Goal: Task Accomplishment & Management: Manage account settings

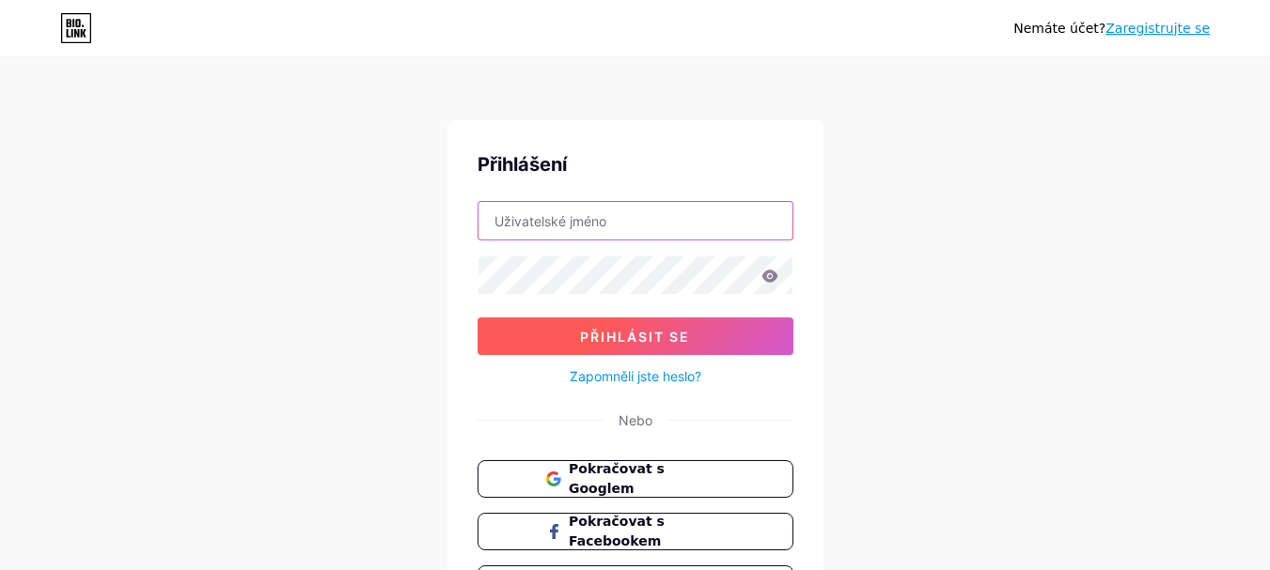
type input "[PERSON_NAME][EMAIL_ADDRESS][DOMAIN_NAME]"
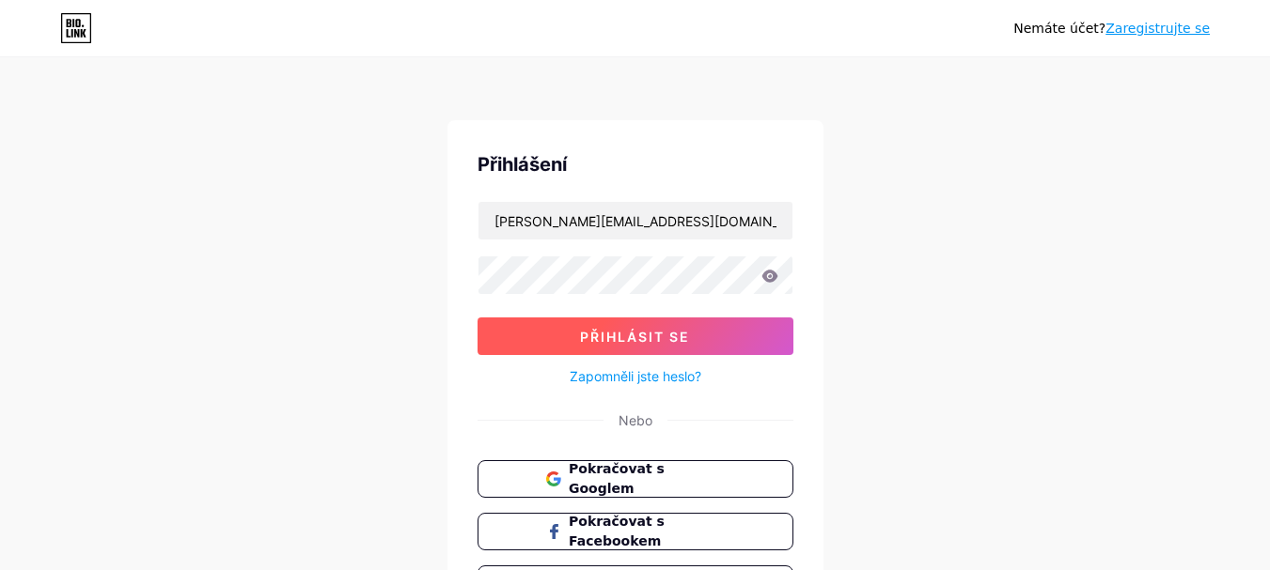
click at [701, 346] on button "Přihlásit se" at bounding box center [635, 337] width 316 height 38
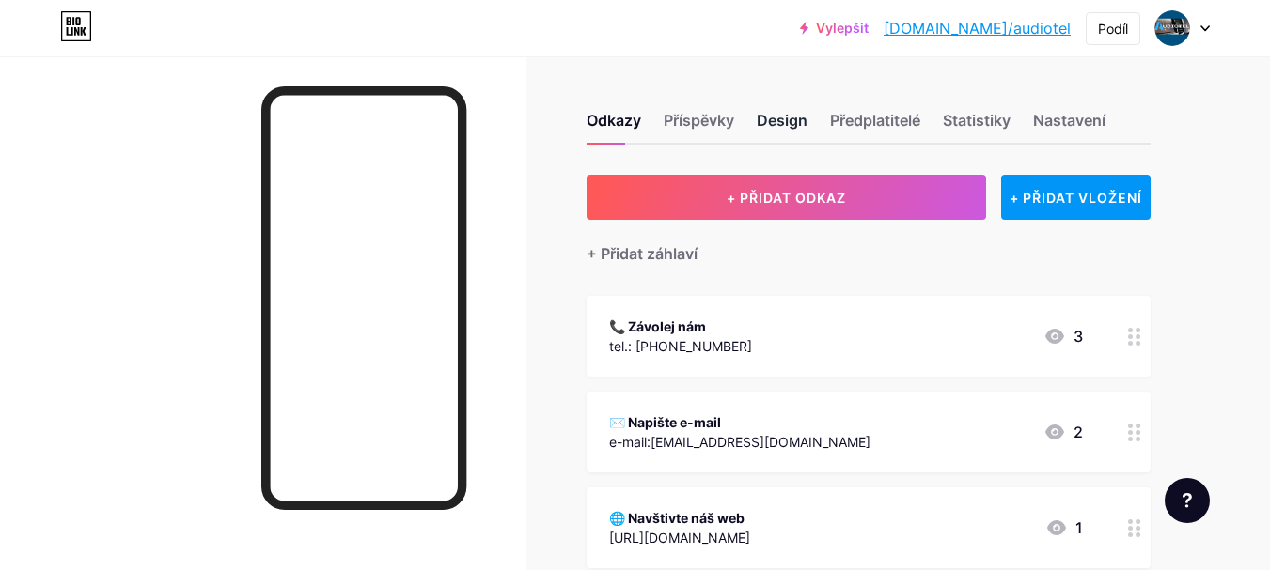
click at [793, 120] on font "Design" at bounding box center [782, 120] width 51 height 19
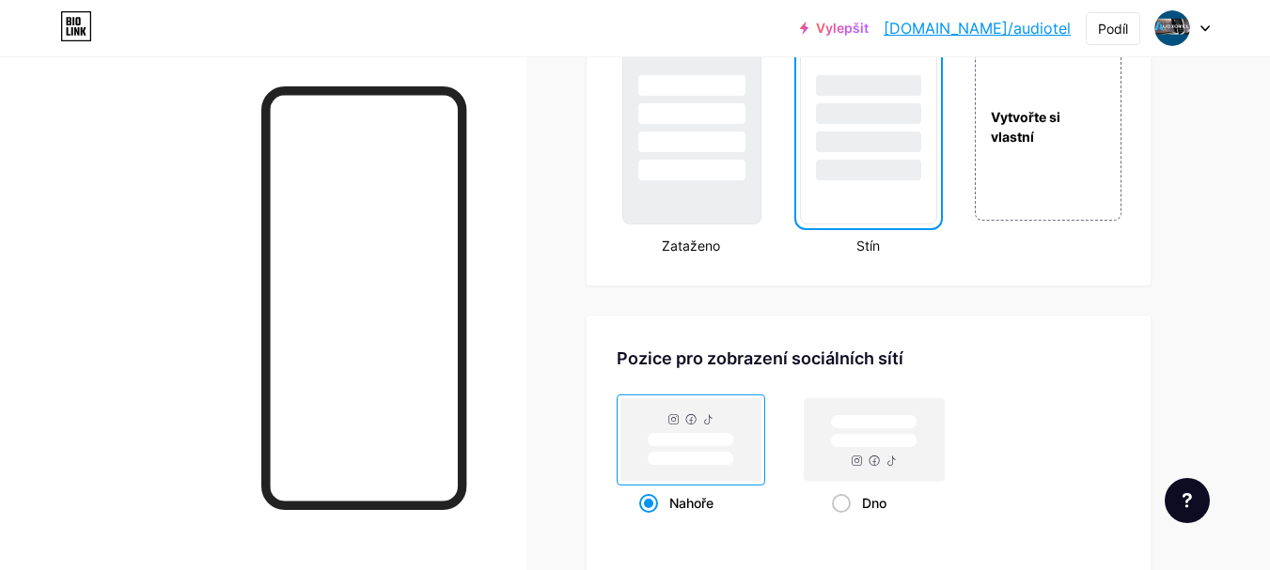
scroll to position [2256, 0]
click at [1019, 200] on div "Vytvořte si vlastní" at bounding box center [1047, 125] width 151 height 194
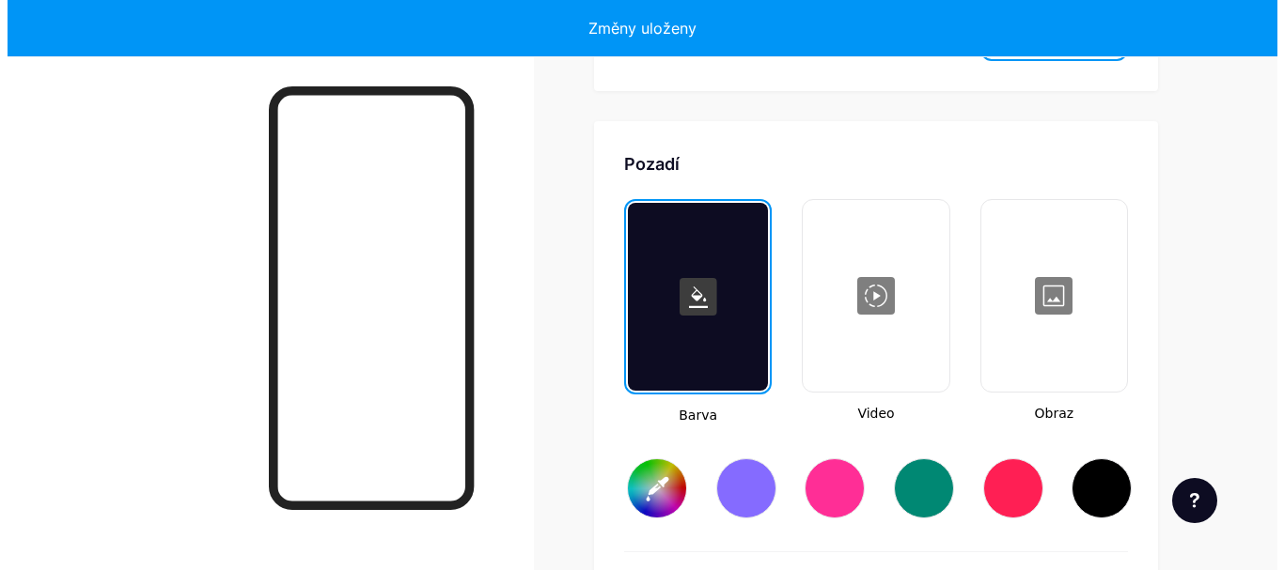
scroll to position [2495, 0]
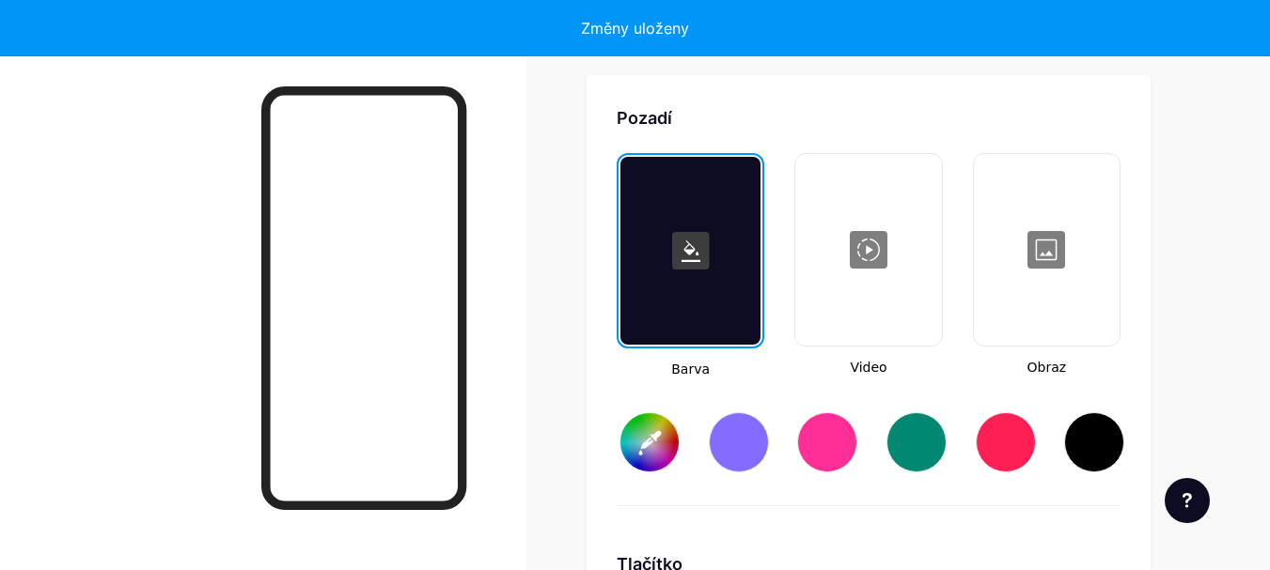
type input "#ffffff"
type input "#000000"
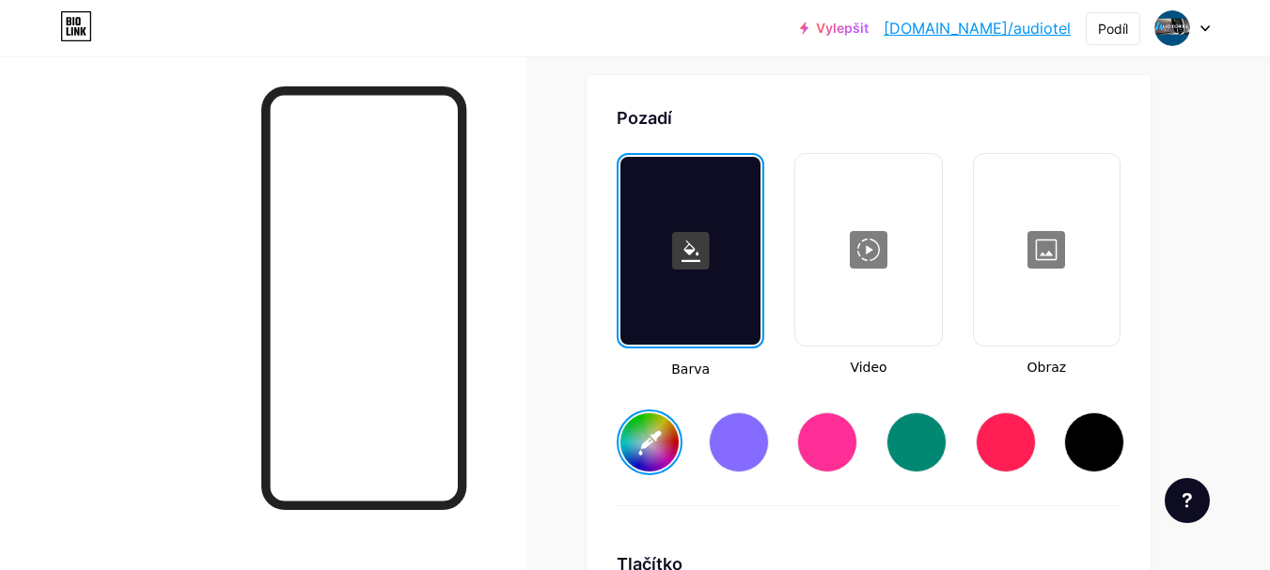
click at [930, 443] on div at bounding box center [916, 443] width 60 height 60
click at [652, 439] on input "#008873" at bounding box center [649, 443] width 58 height 58
click at [701, 308] on div at bounding box center [690, 251] width 140 height 188
click at [664, 434] on input "#32e2c7" at bounding box center [649, 443] width 58 height 58
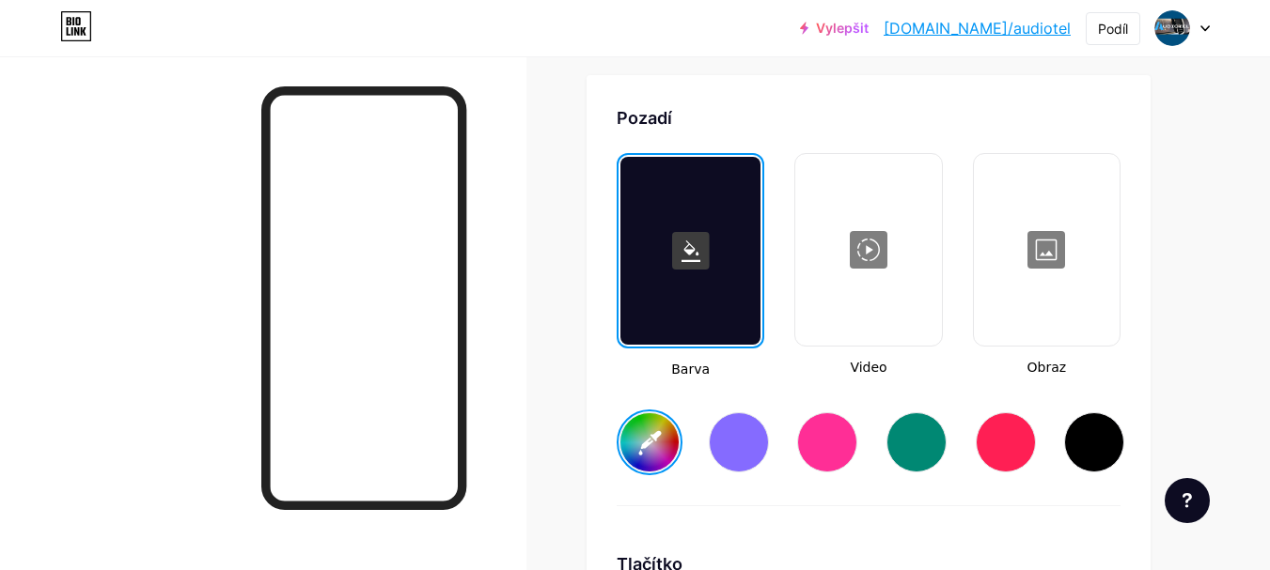
click at [916, 446] on div at bounding box center [916, 443] width 60 height 60
click at [650, 454] on input "#008873" at bounding box center [649, 443] width 58 height 58
type input "#47e6ce"
click at [1049, 268] on div at bounding box center [1047, 250] width 142 height 188
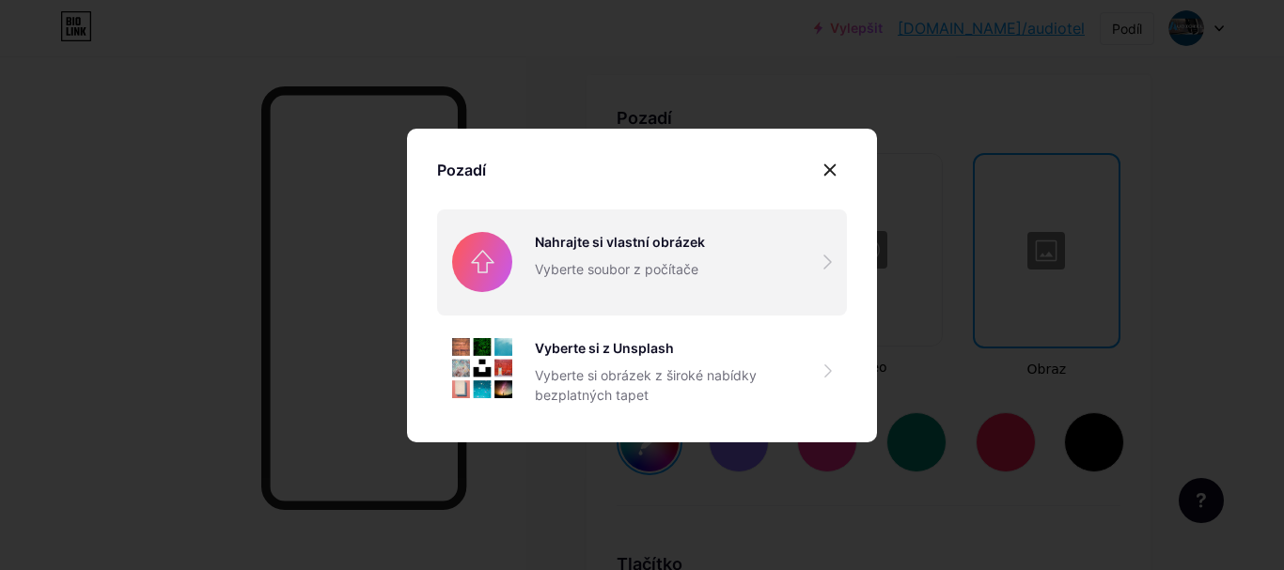
click at [480, 282] on input "file" at bounding box center [642, 262] width 410 height 105
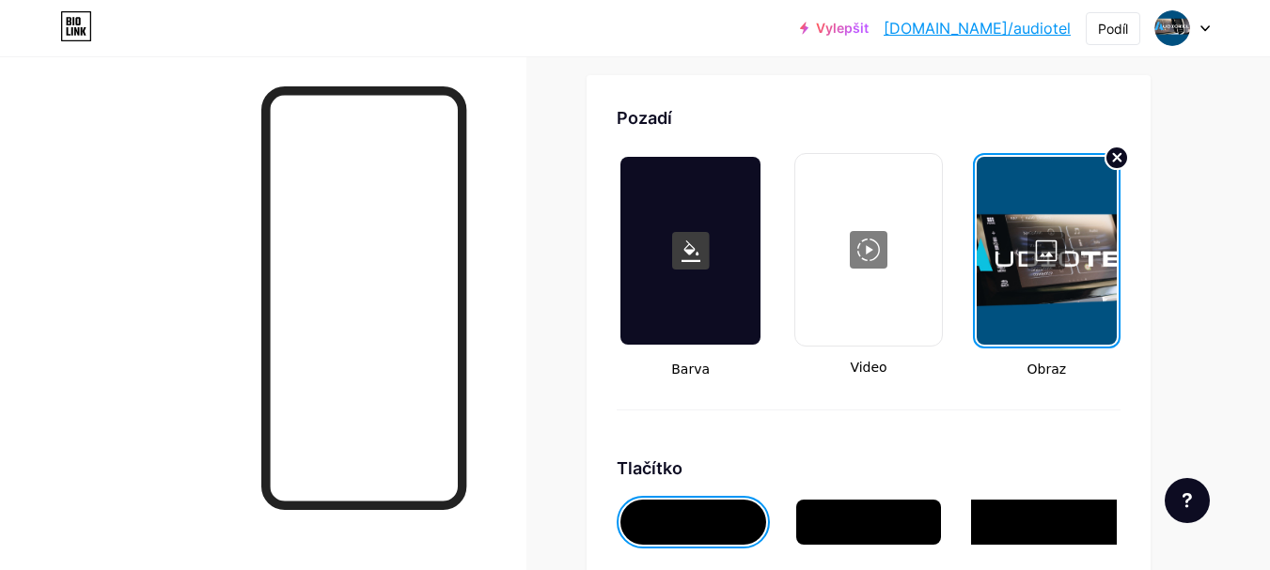
click at [1113, 160] on circle at bounding box center [1116, 158] width 23 height 23
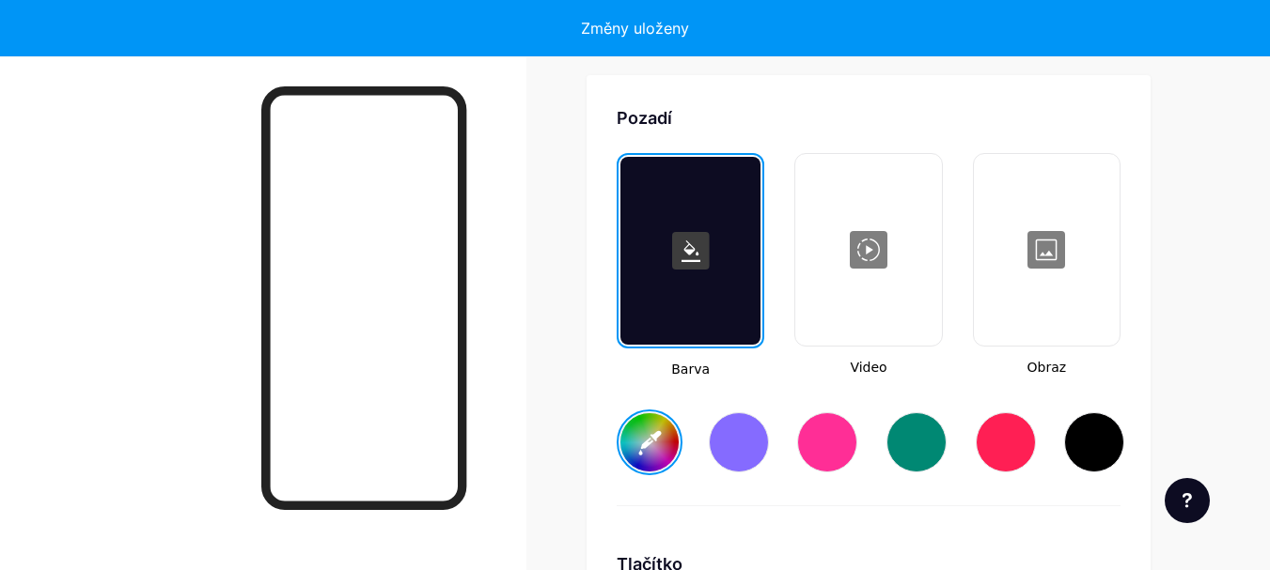
click at [1043, 257] on div at bounding box center [1047, 250] width 142 height 188
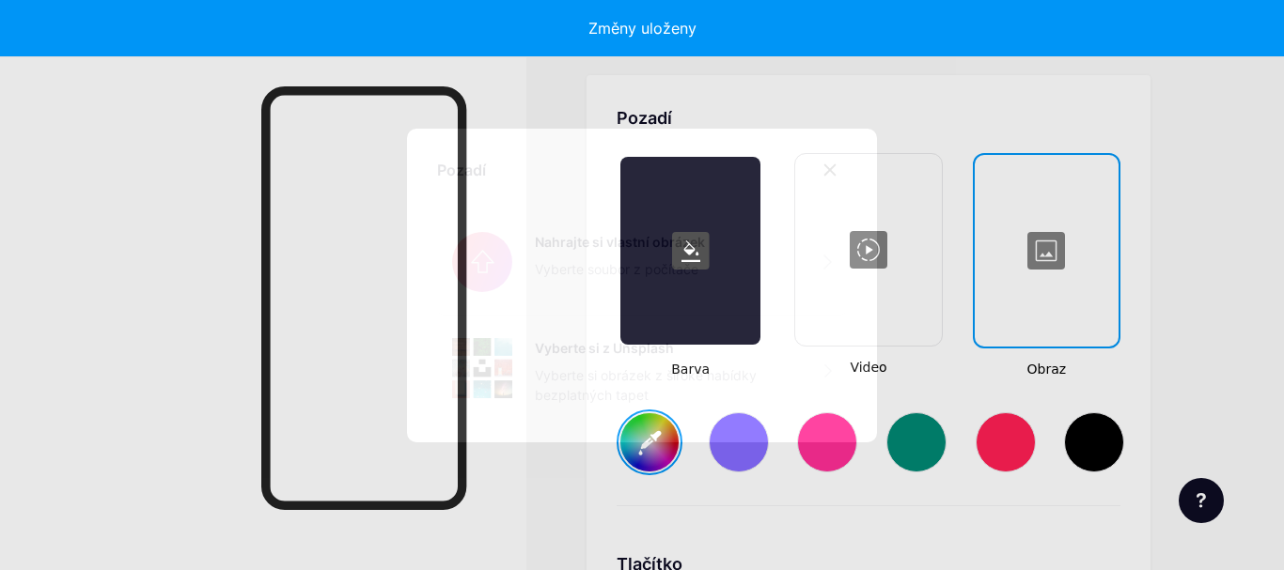
type input "#47e6ce"
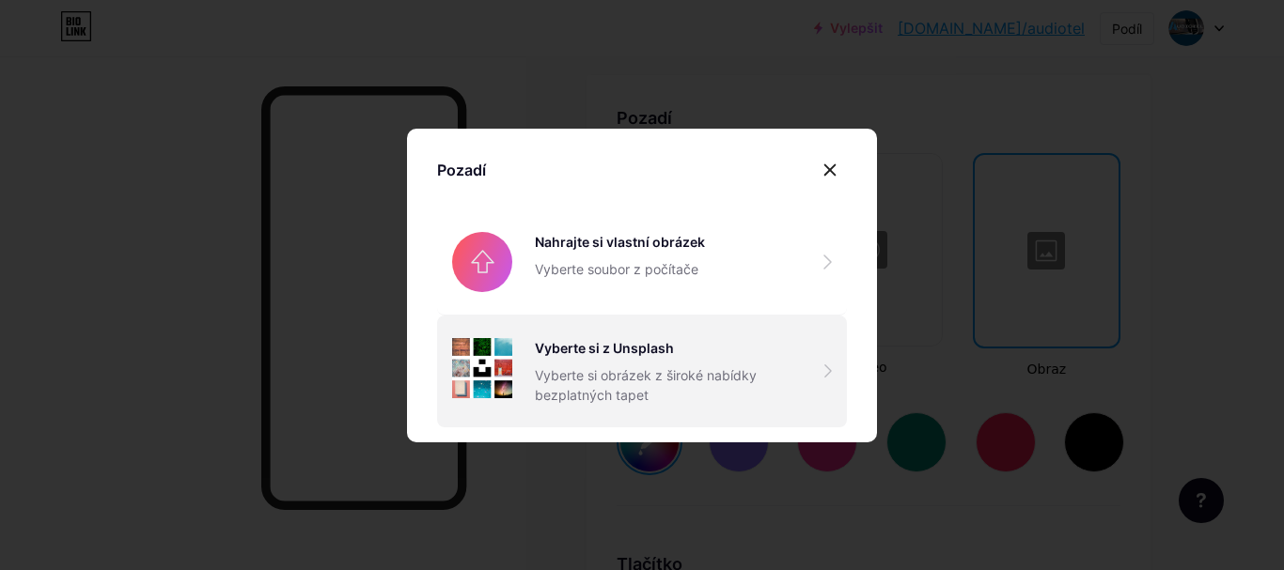
click at [617, 353] on font "Vyberte si z Unsplash" at bounding box center [604, 348] width 139 height 16
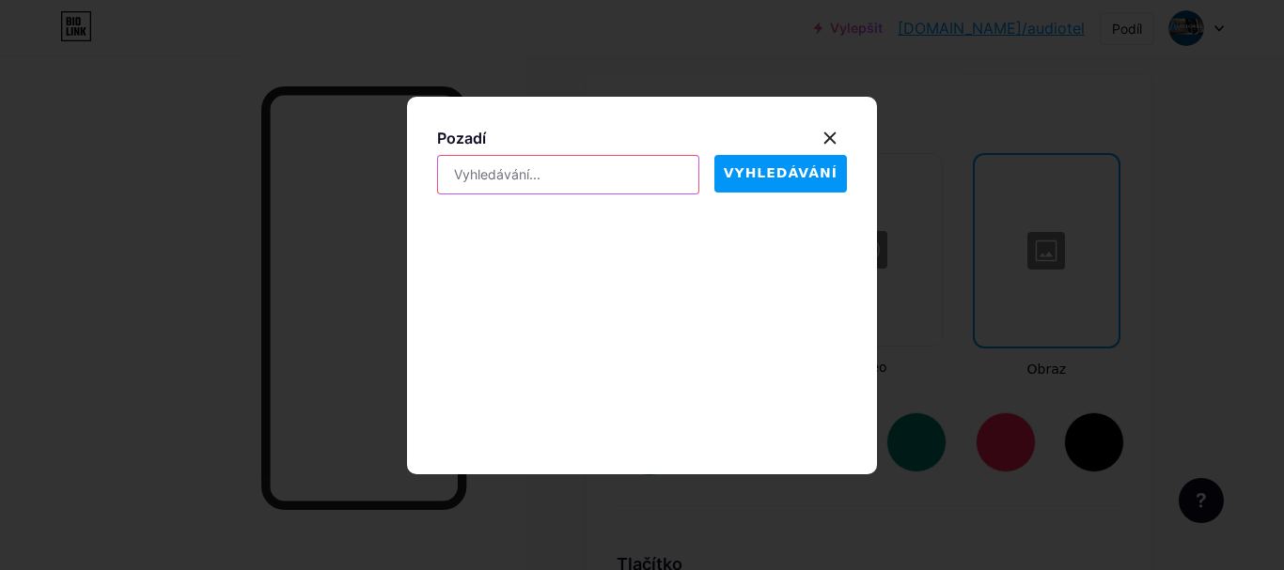
click at [657, 172] on input "text" at bounding box center [568, 175] width 260 height 38
click at [768, 177] on font "VYHLEDÁVÁNÍ" at bounding box center [781, 172] width 114 height 15
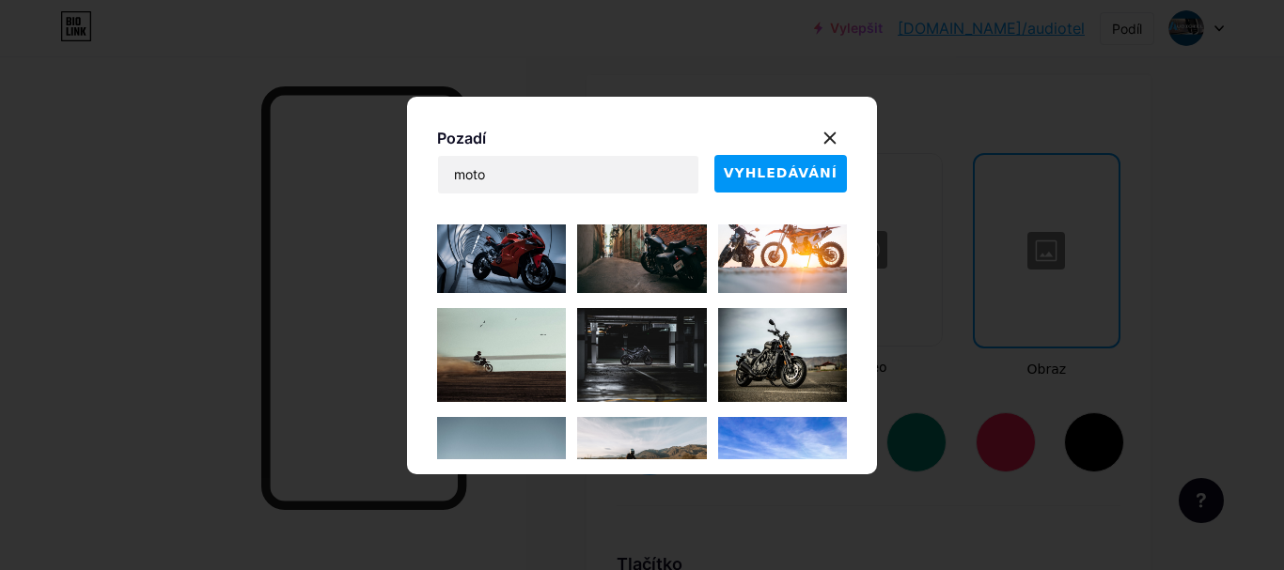
scroll to position [1889, 0]
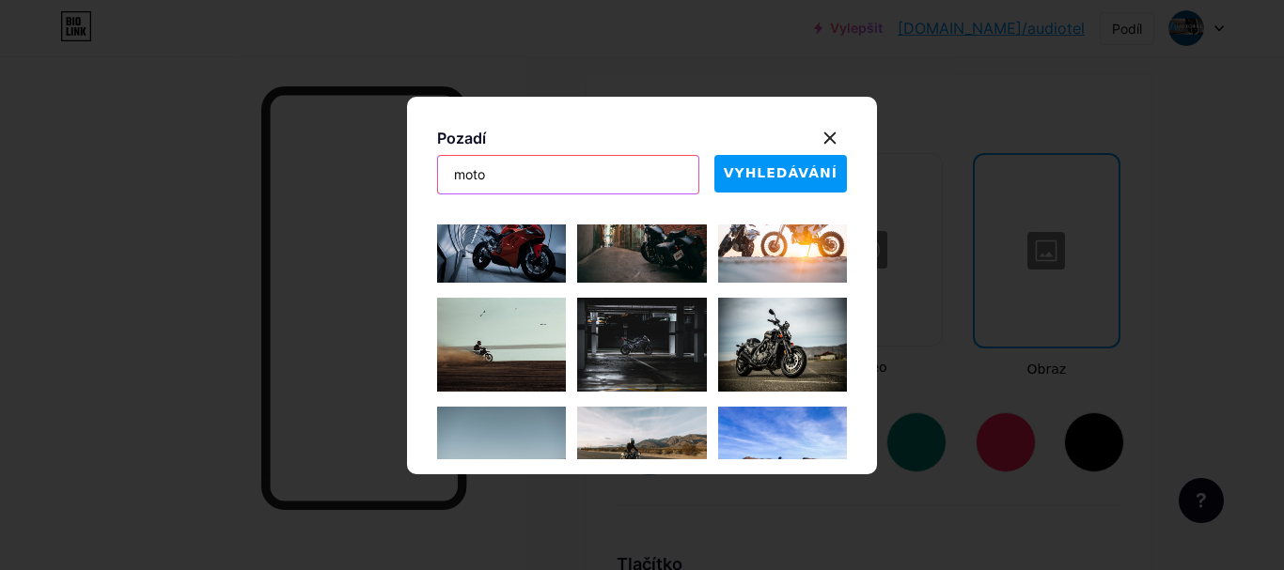
drag, startPoint x: 512, startPoint y: 168, endPoint x: 446, endPoint y: 170, distance: 65.8
click at [446, 170] on input "moto" at bounding box center [568, 175] width 260 height 38
type input "a"
click at [778, 176] on font "VYHLEDÁVÁNÍ" at bounding box center [781, 172] width 114 height 15
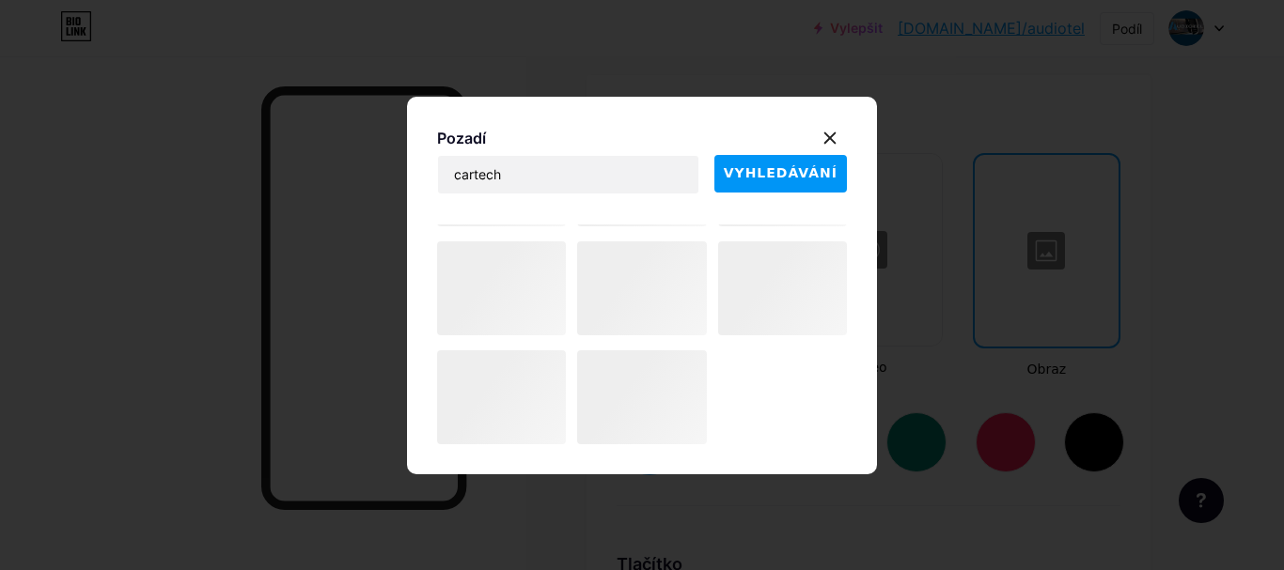
scroll to position [0, 0]
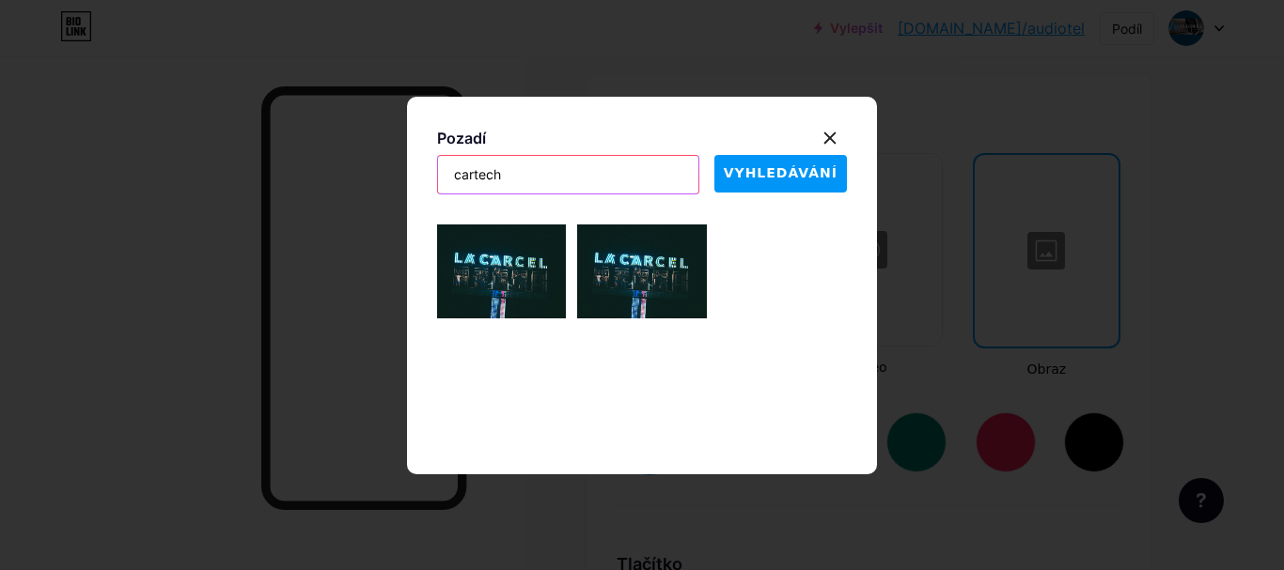
drag, startPoint x: 533, startPoint y: 165, endPoint x: 476, endPoint y: 165, distance: 56.4
click at [476, 169] on input "cartech" at bounding box center [568, 175] width 260 height 38
type input "car"
click at [779, 165] on font "VYHLEDÁVÁNÍ" at bounding box center [781, 172] width 114 height 15
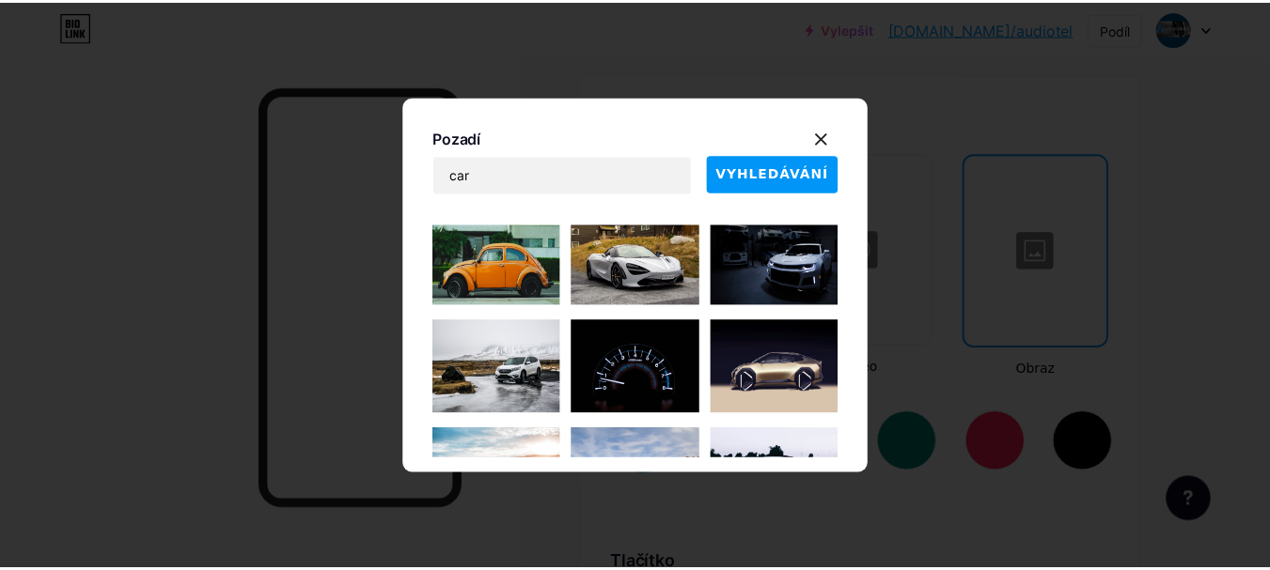
scroll to position [579, 0]
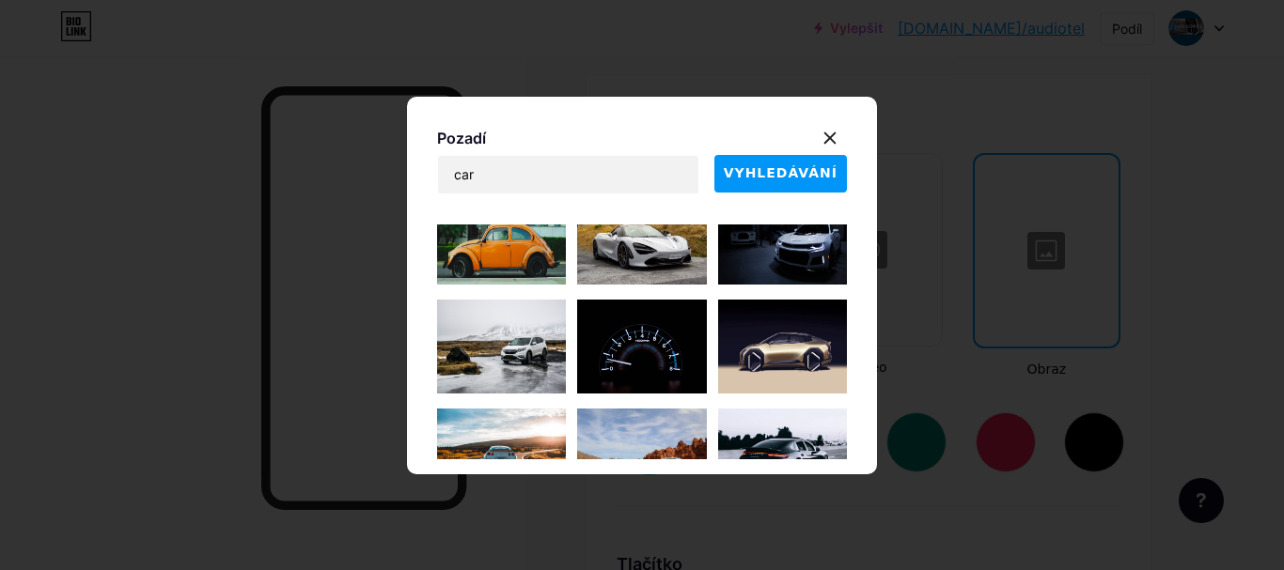
click at [654, 342] on img at bounding box center [641, 347] width 129 height 94
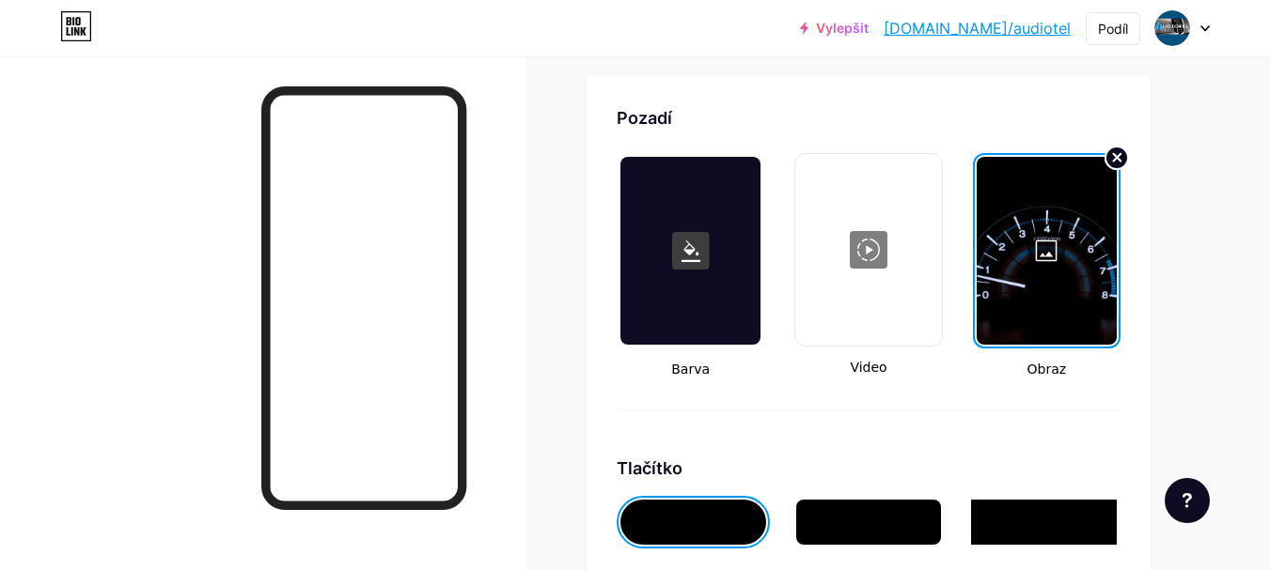
click at [1110, 156] on circle at bounding box center [1116, 158] width 23 height 23
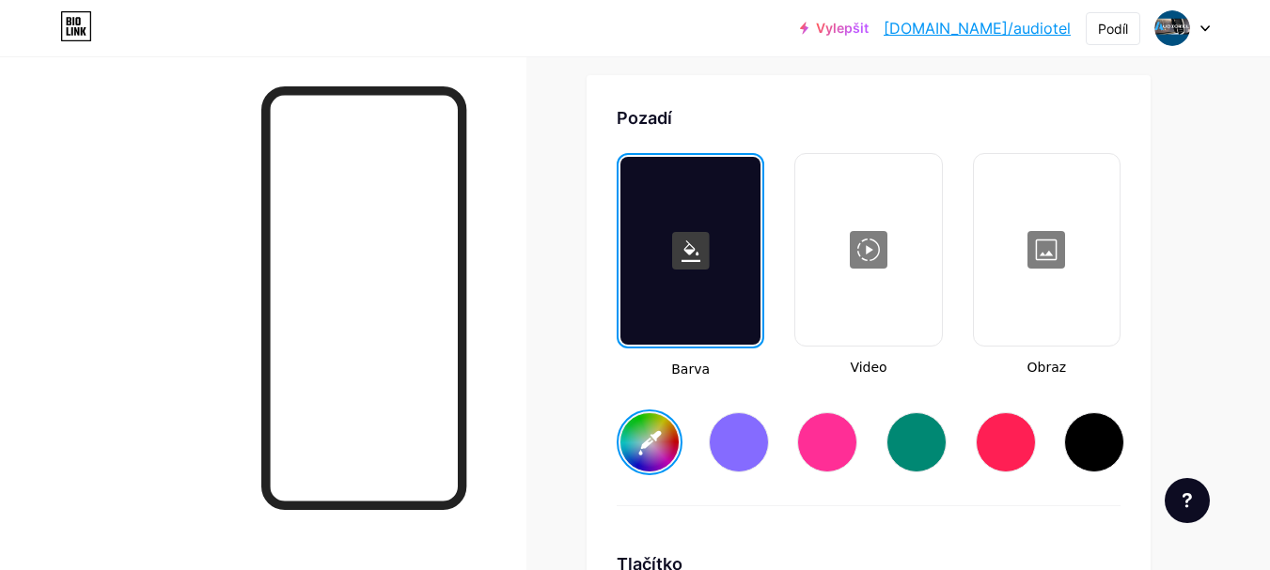
click at [1039, 260] on div at bounding box center [1047, 250] width 142 height 188
type input "#47e6ce"
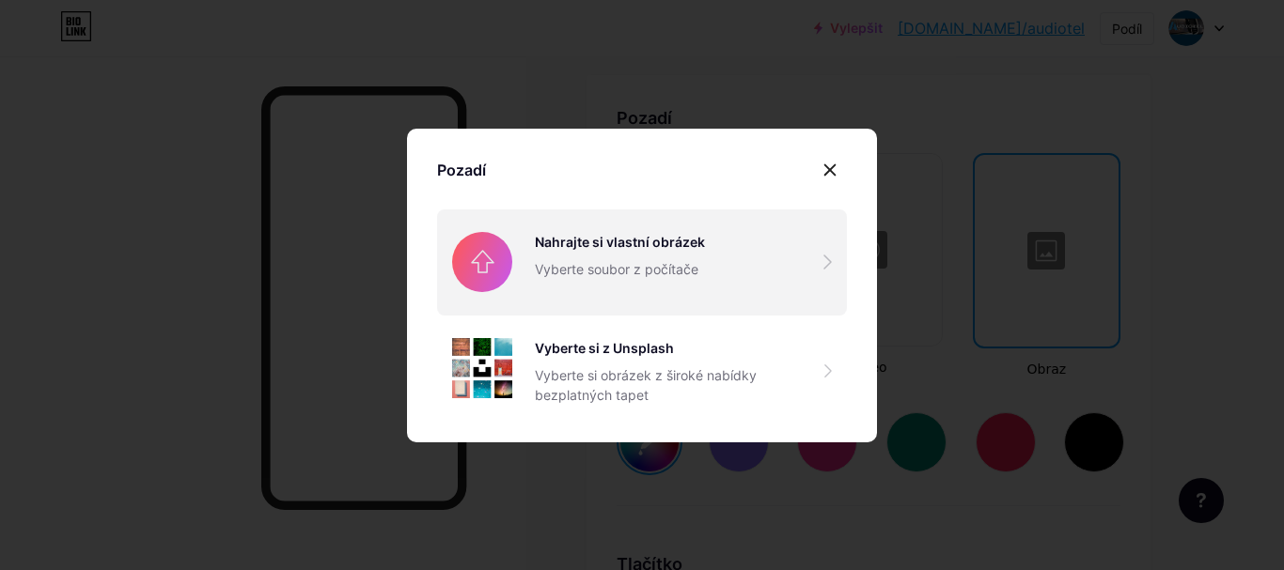
click at [471, 263] on input "file" at bounding box center [642, 262] width 410 height 105
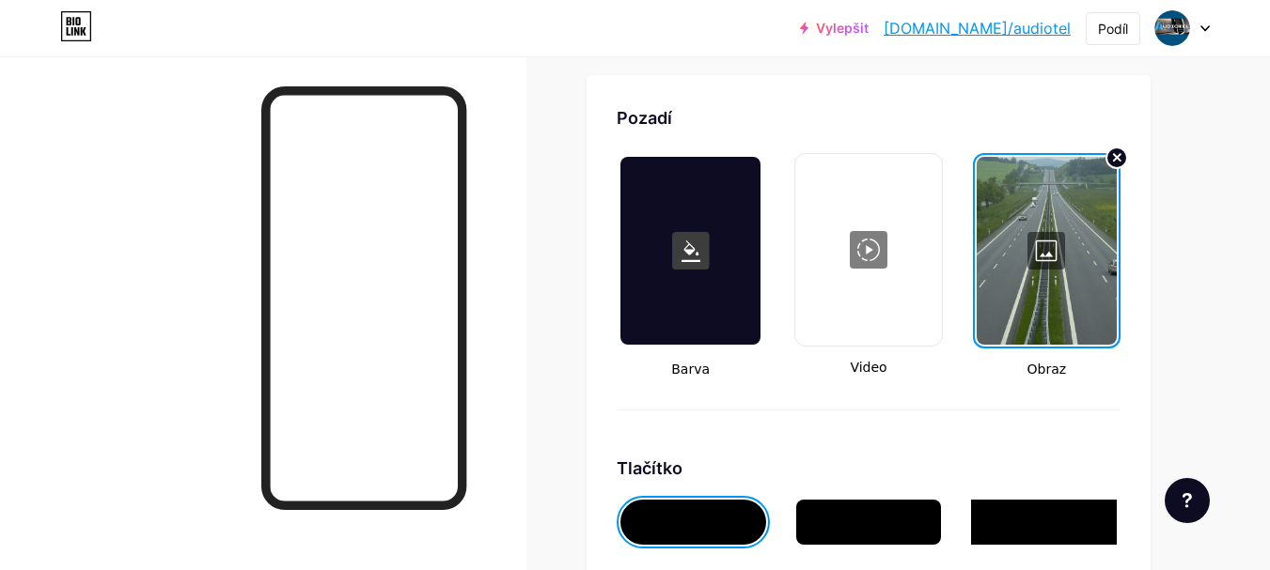
click at [1049, 242] on div at bounding box center [1046, 251] width 140 height 188
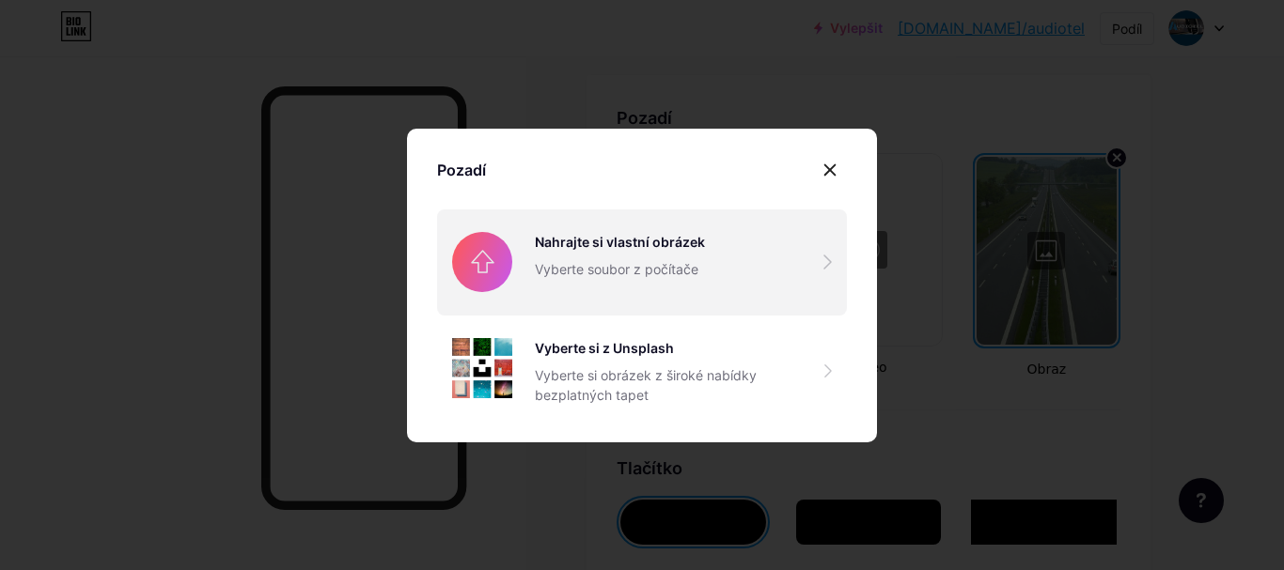
click at [480, 264] on input "file" at bounding box center [642, 262] width 410 height 105
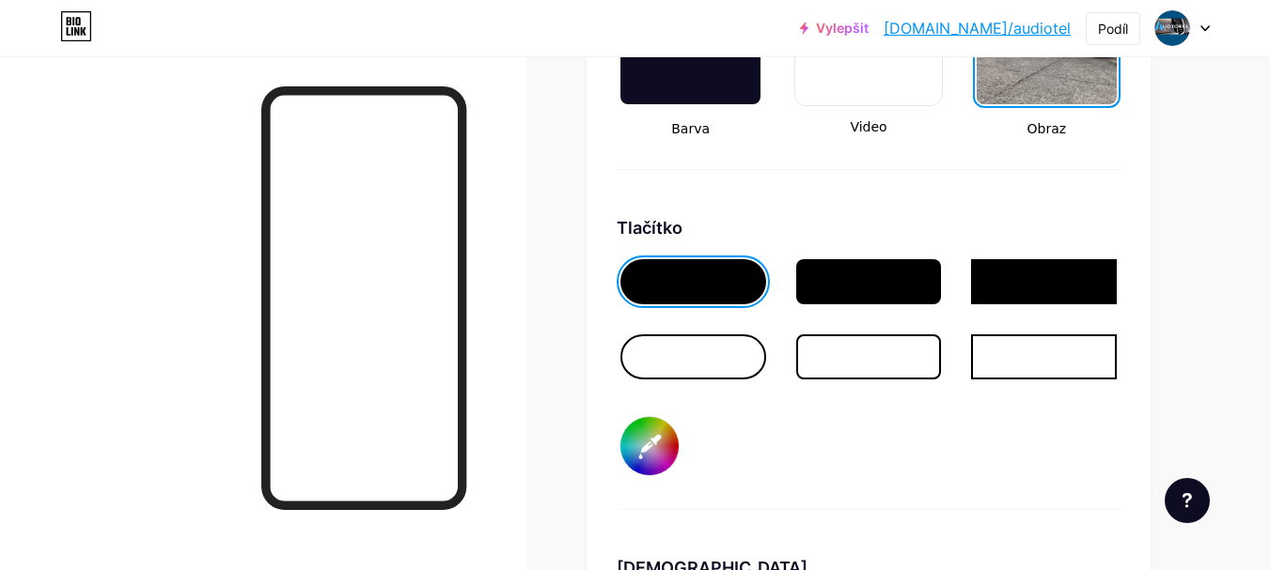
scroll to position [2777, 0]
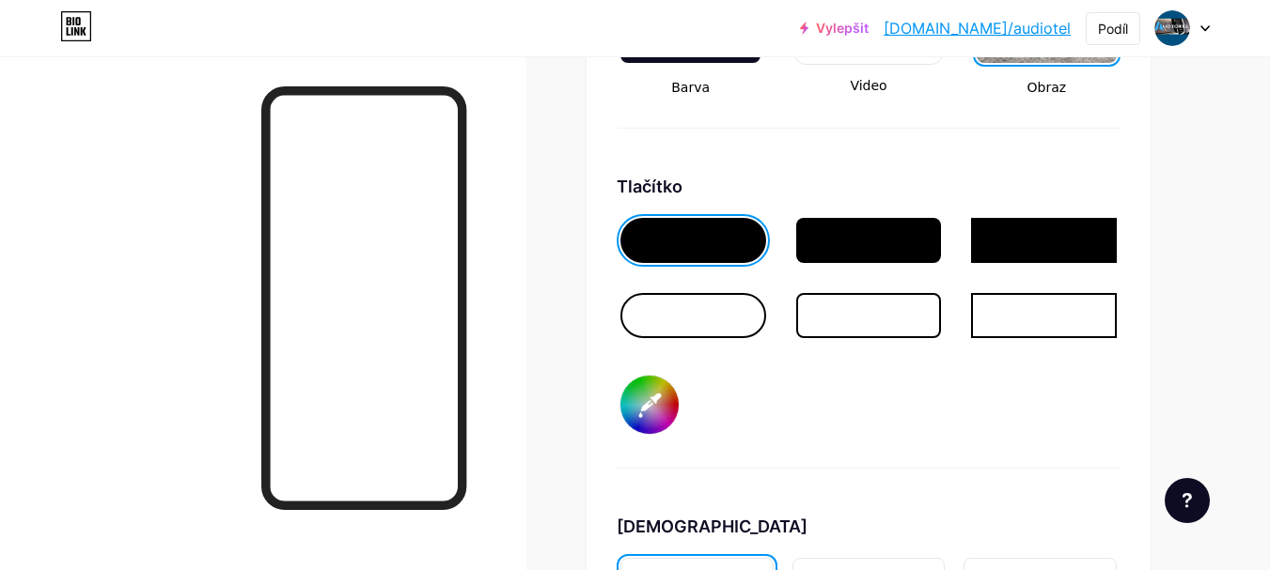
click at [693, 322] on div at bounding box center [693, 315] width 146 height 45
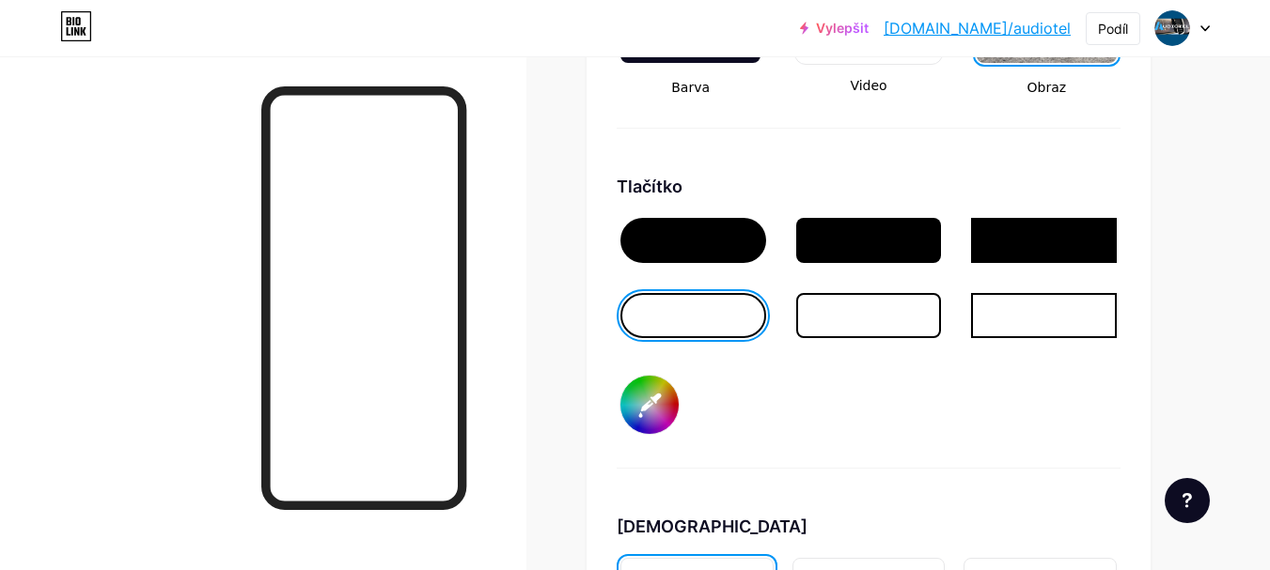
click at [739, 246] on div at bounding box center [693, 240] width 146 height 45
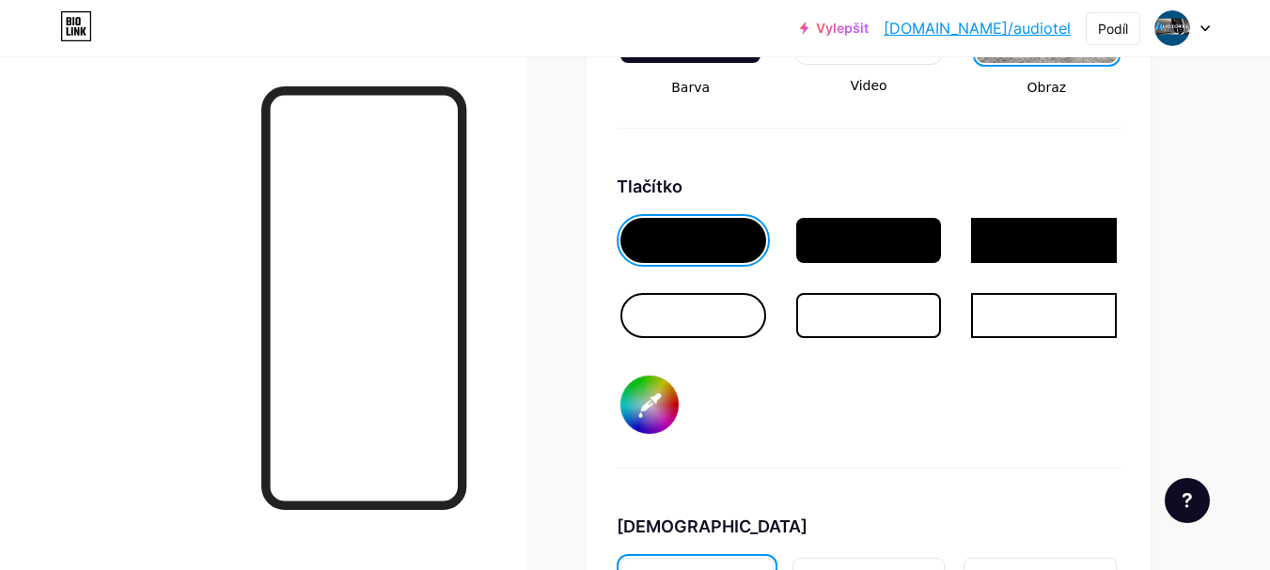
click at [637, 426] on input "#000000" at bounding box center [649, 405] width 58 height 58
type input "#0d80ba"
click at [830, 431] on div "Tlačítko #0d80ba" at bounding box center [869, 321] width 504 height 295
click at [868, 248] on div at bounding box center [869, 240] width 146 height 45
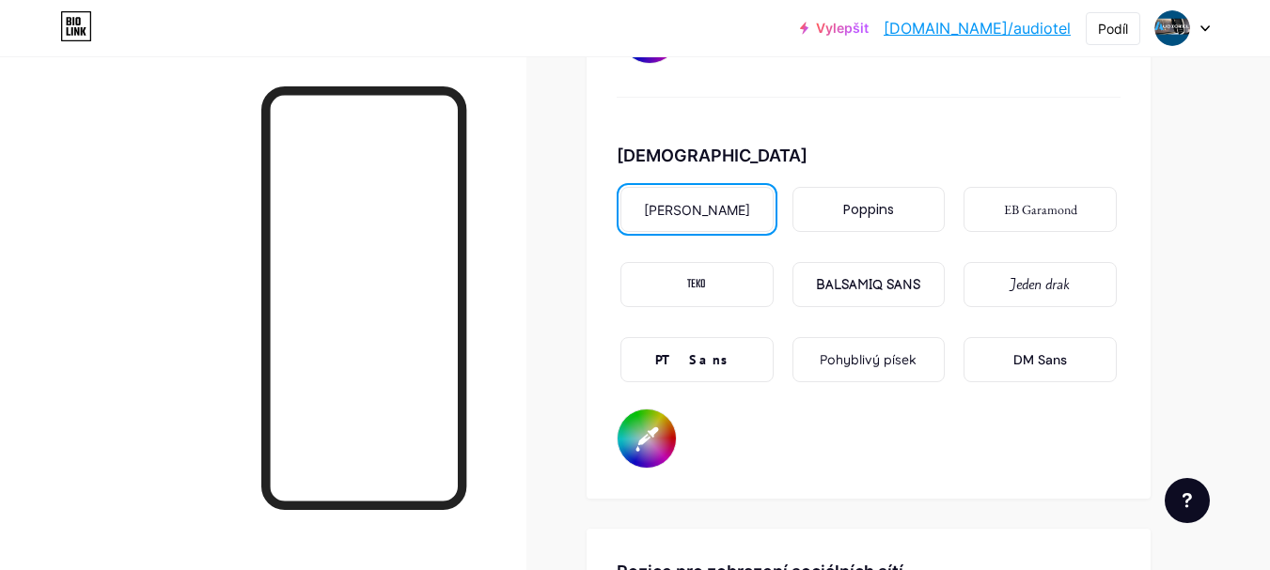
scroll to position [3153, 0]
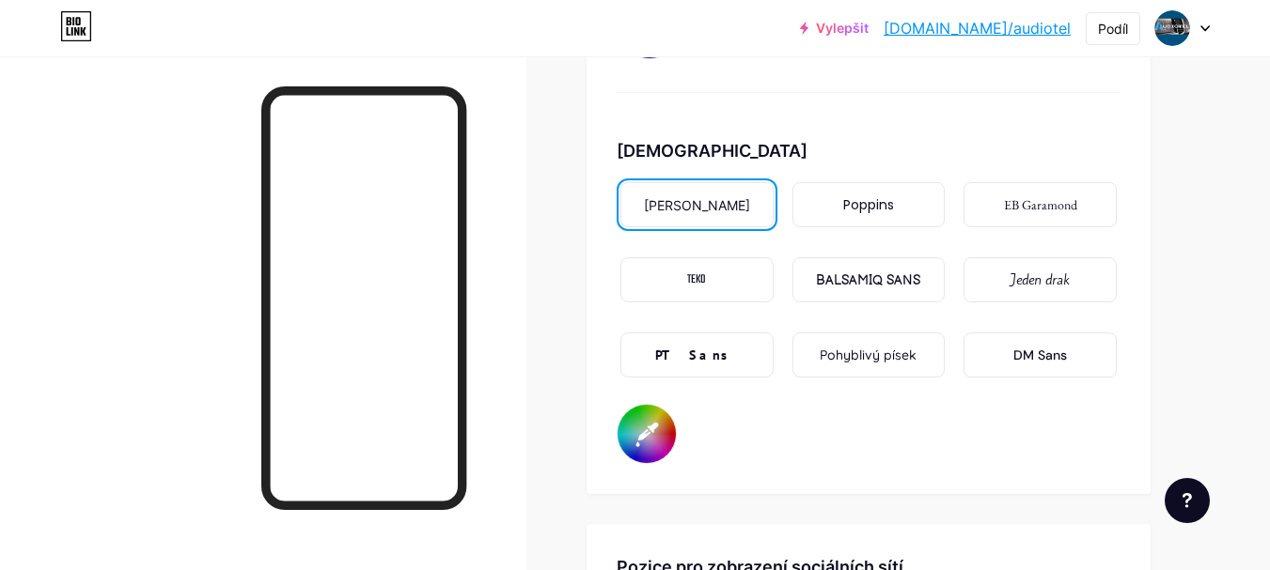
click at [880, 209] on font "Poppins" at bounding box center [868, 204] width 51 height 19
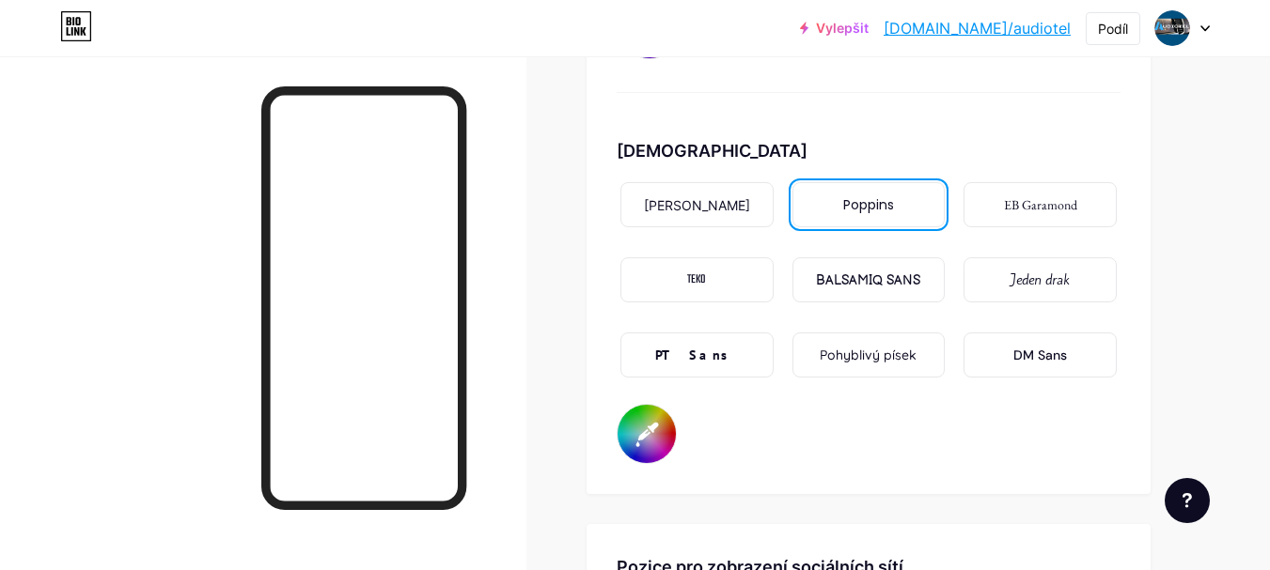
click at [737, 212] on div "Mezi" at bounding box center [696, 204] width 153 height 45
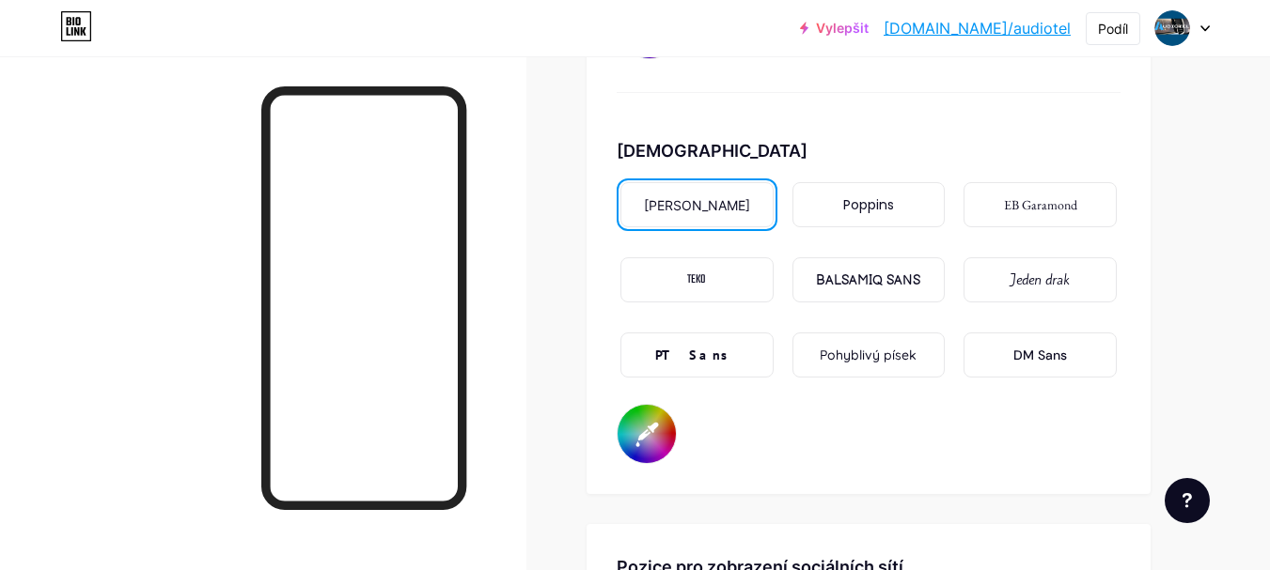
click at [692, 352] on font "PT Sans" at bounding box center [696, 355] width 83 height 17
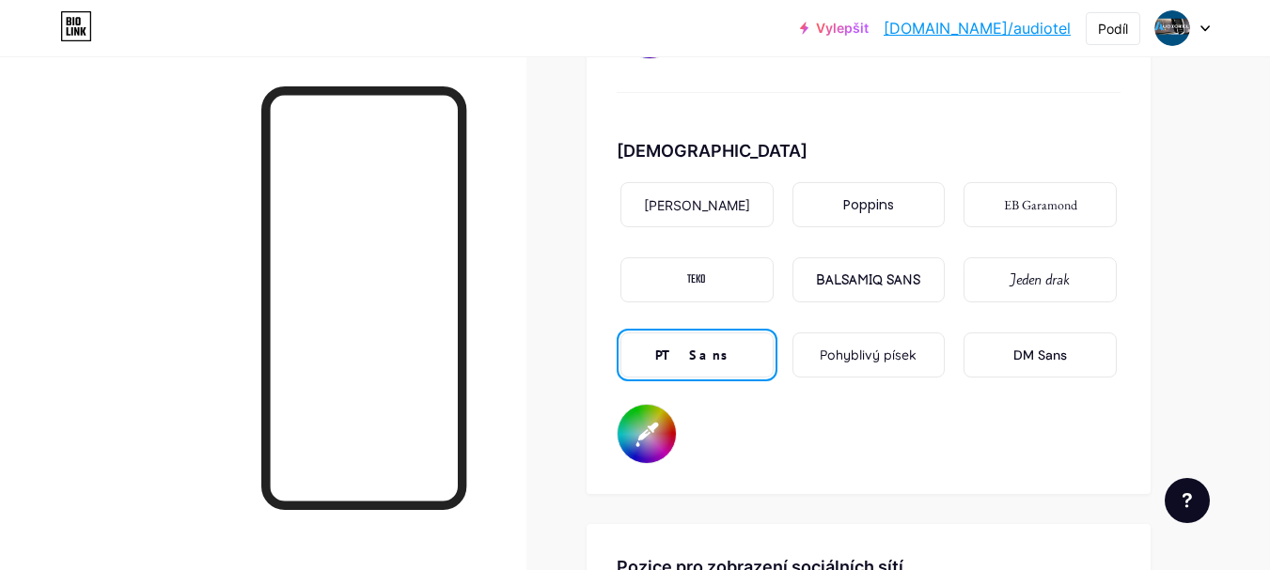
click at [742, 210] on div "Mezi" at bounding box center [696, 204] width 153 height 45
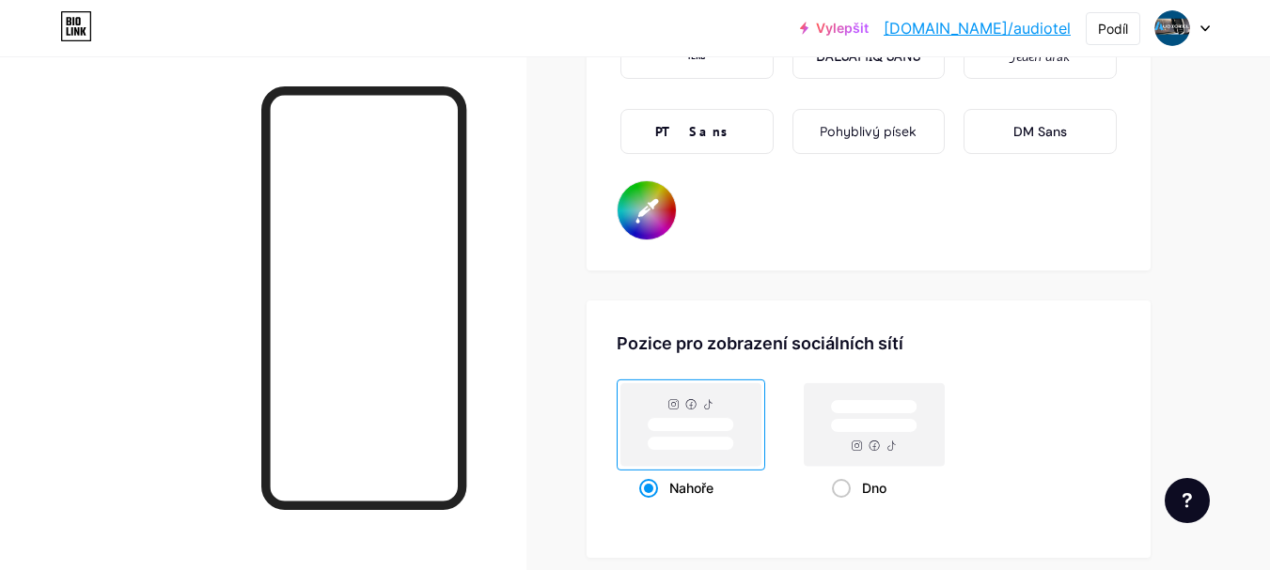
scroll to position [3435, 0]
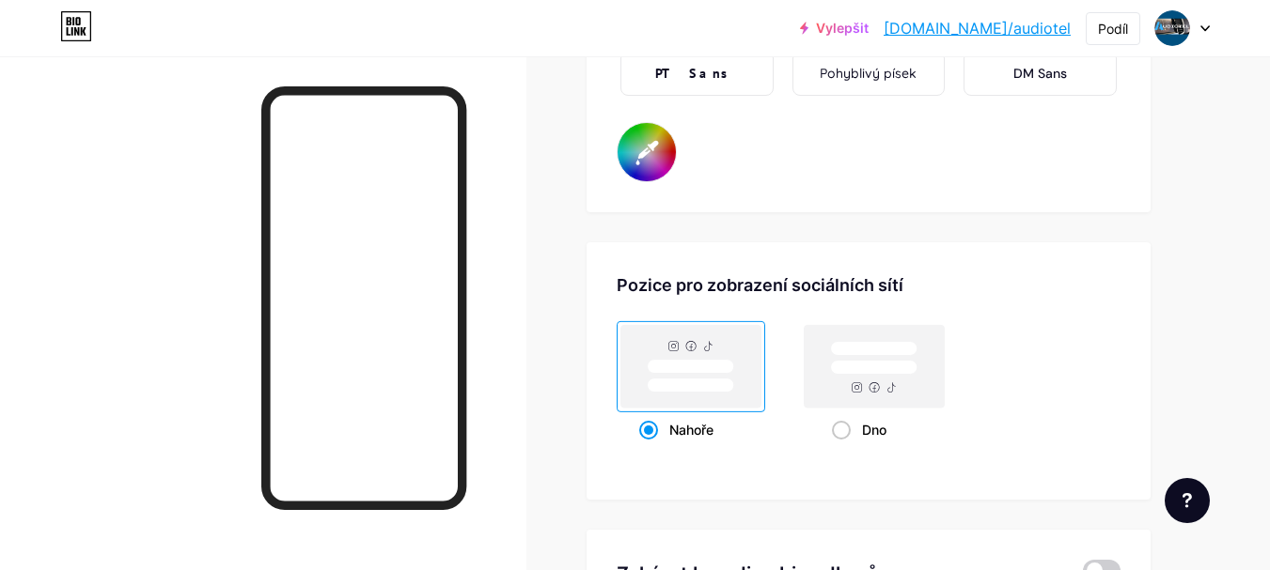
drag, startPoint x: 637, startPoint y: 156, endPoint x: 657, endPoint y: 174, distance: 26.6
click at [638, 156] on input "#000000" at bounding box center [646, 152] width 58 height 58
type input "#fffafa"
click at [935, 156] on div "Písmo Mezi Poppins EB Garamond TEKO BALSAMIQ SANS Jeden drak PT Sans Pohyblivý …" at bounding box center [869, 19] width 504 height 326
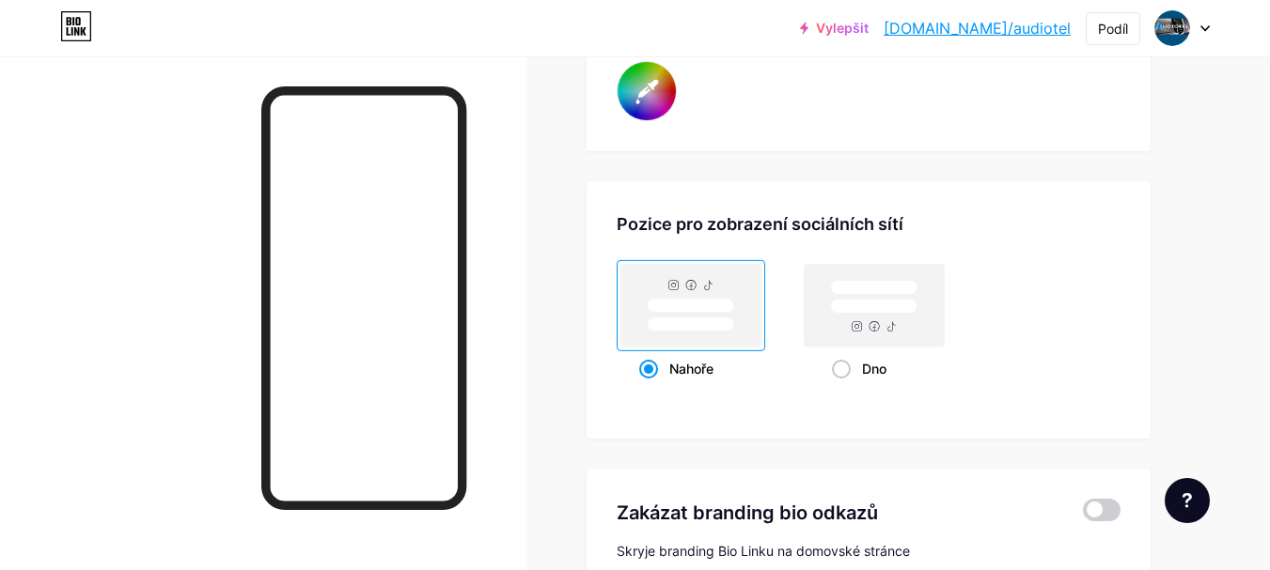
scroll to position [3529, 0]
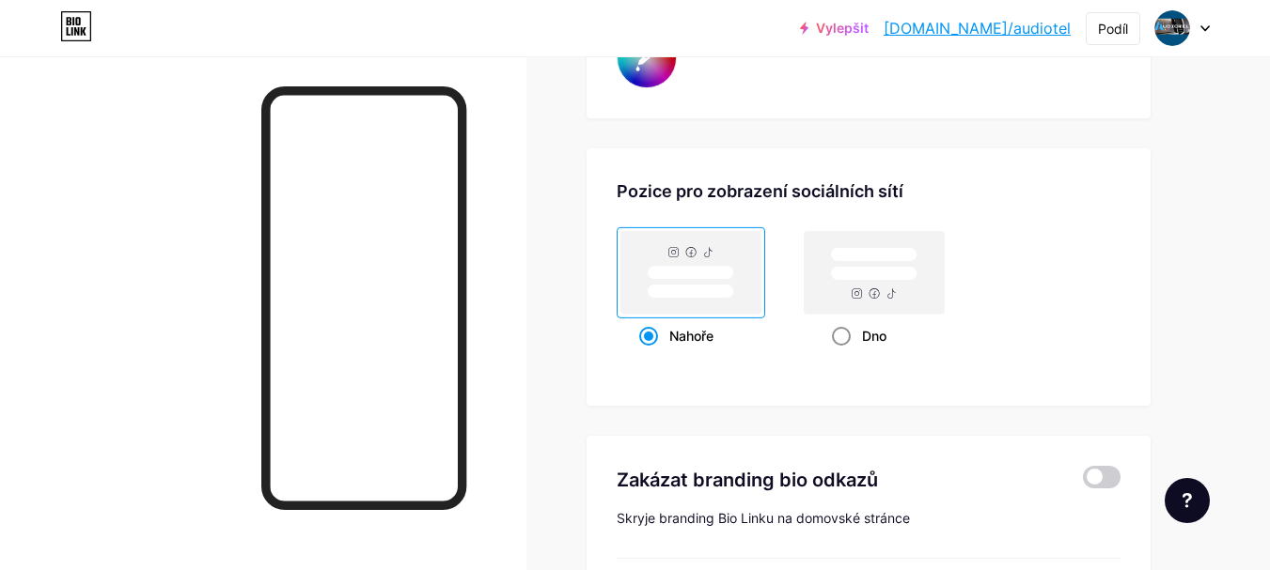
click at [840, 339] on span at bounding box center [841, 336] width 19 height 19
click at [840, 353] on input "Dno" at bounding box center [838, 359] width 12 height 12
radio input "true"
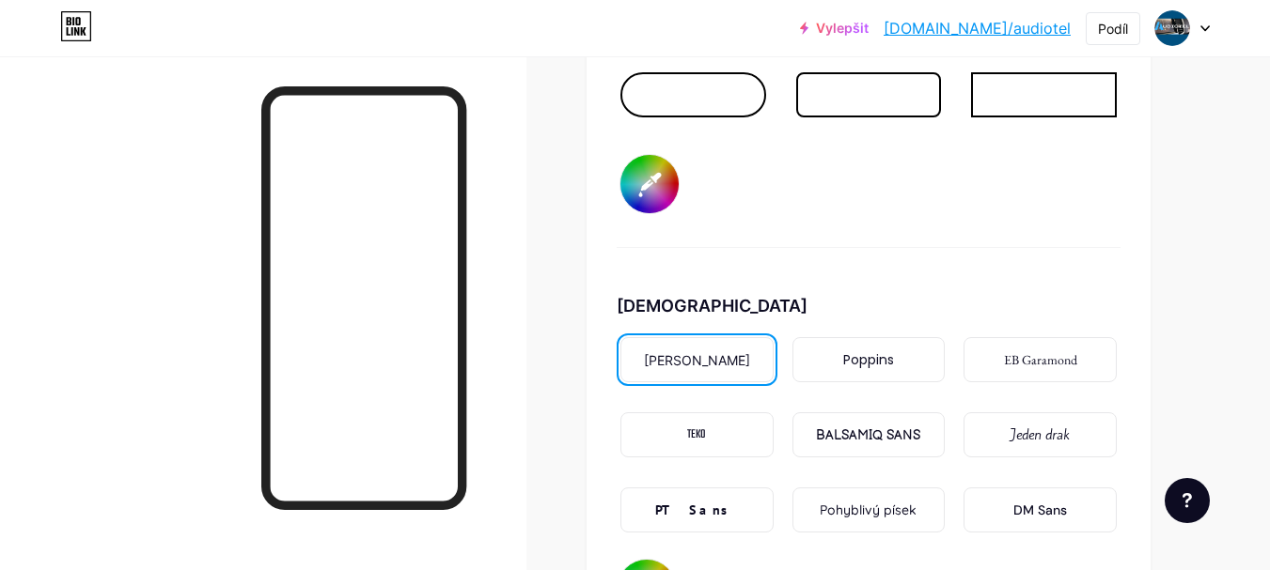
scroll to position [2889, 0]
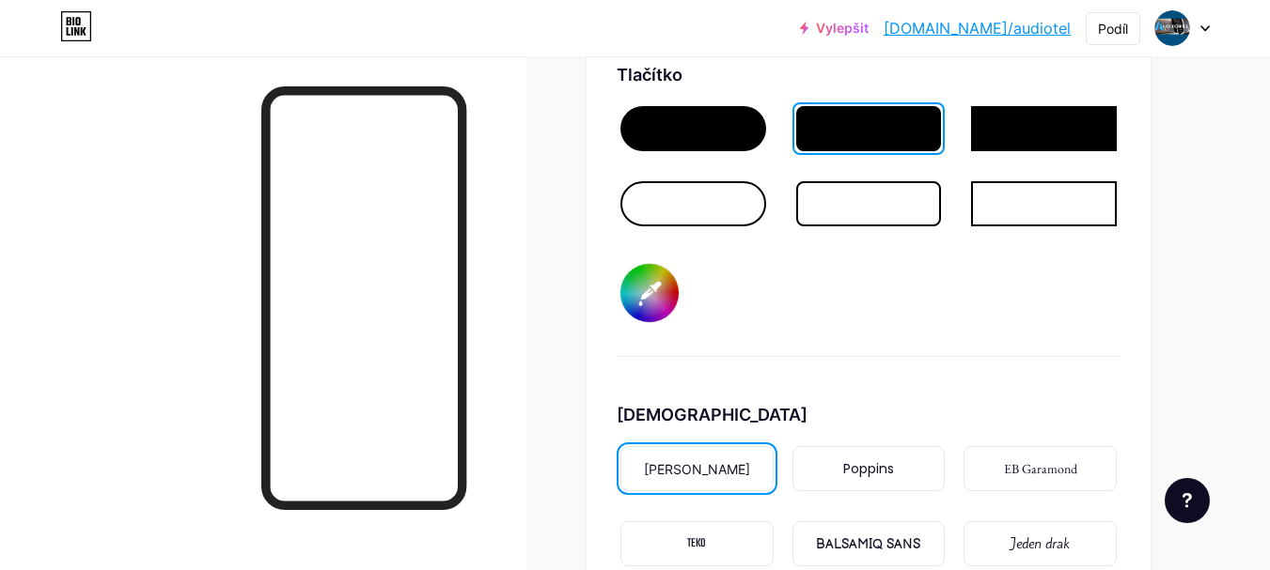
click at [1079, 122] on div at bounding box center [1044, 128] width 146 height 45
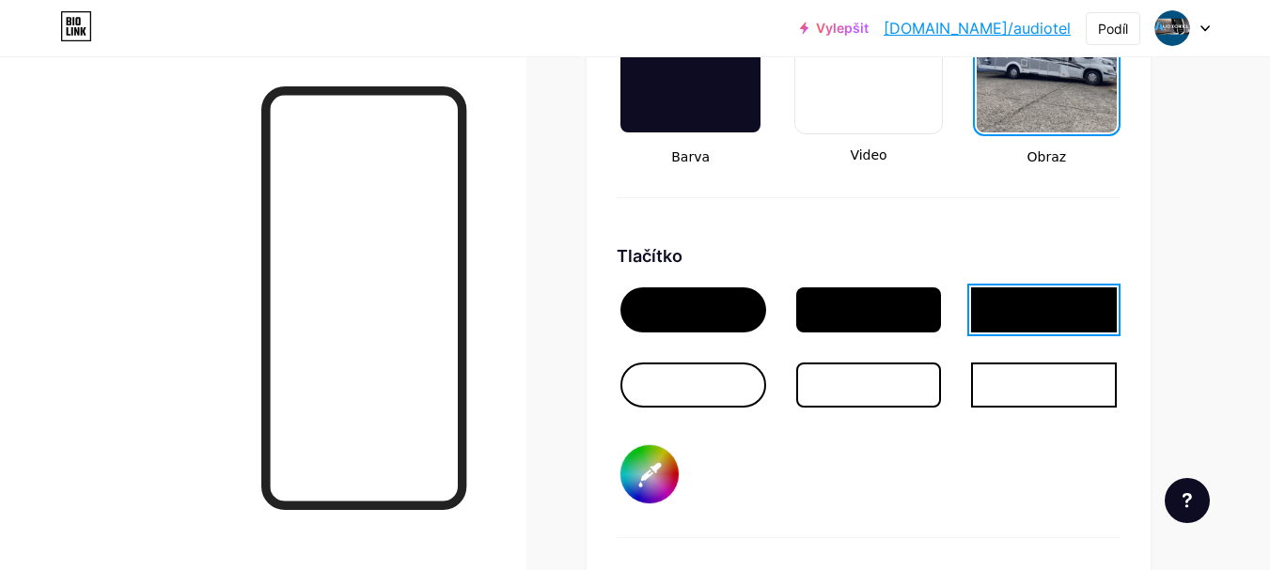
scroll to position [2701, 0]
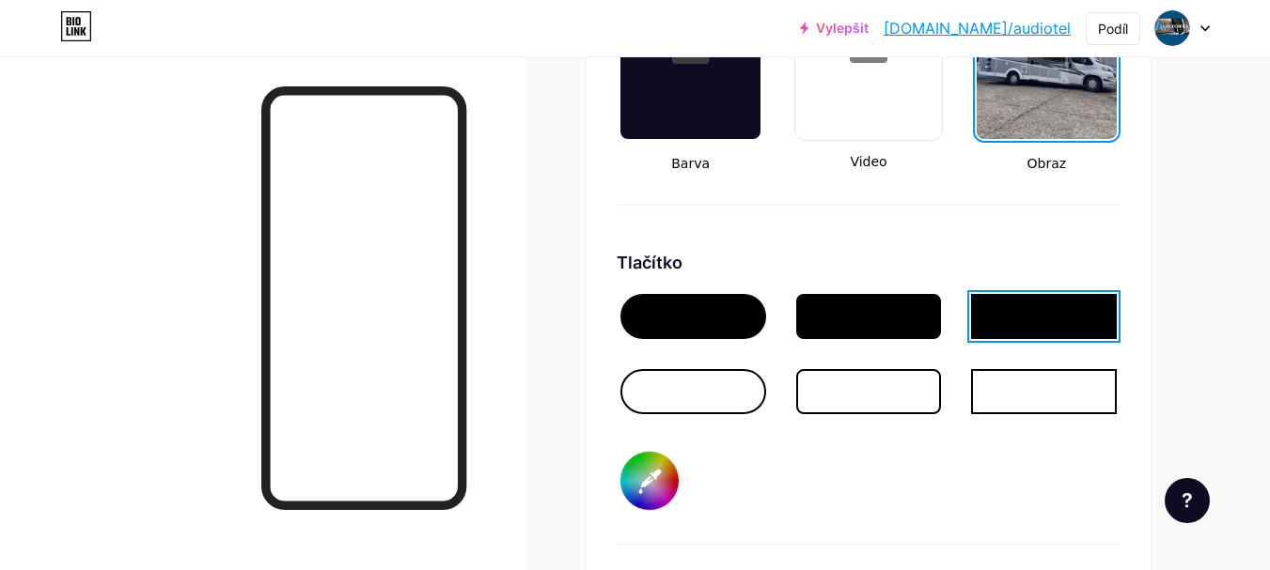
click at [663, 486] on input "#0d80ba" at bounding box center [649, 481] width 58 height 58
type input "#144157"
click at [911, 466] on div "Tlačítko #144157" at bounding box center [869, 397] width 504 height 295
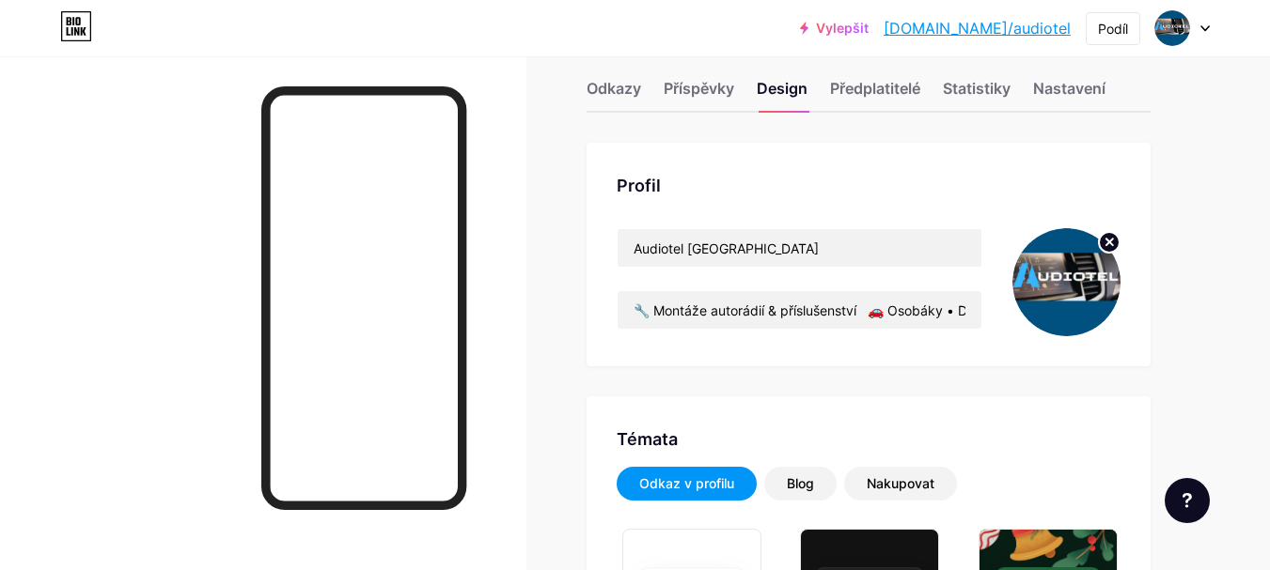
scroll to position [0, 0]
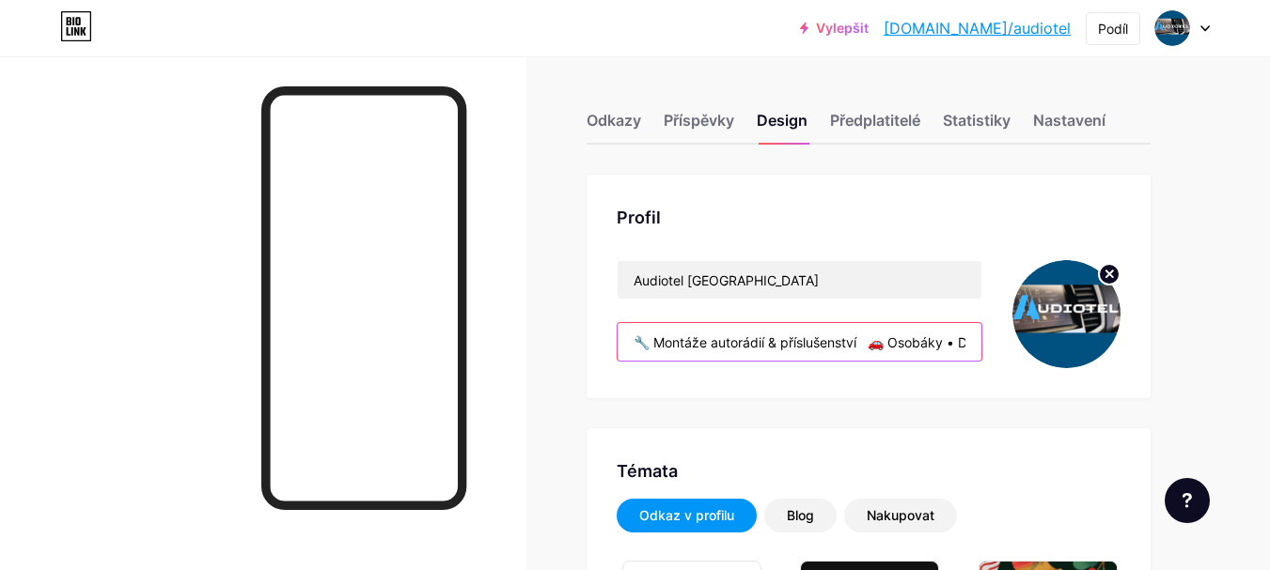
click at [655, 348] on input "🔧 Montáže autorádií & příslušenství 🚗 Osobáky • Dodávky • Karavany 📍 Nabídky na…" at bounding box center [799, 342] width 364 height 38
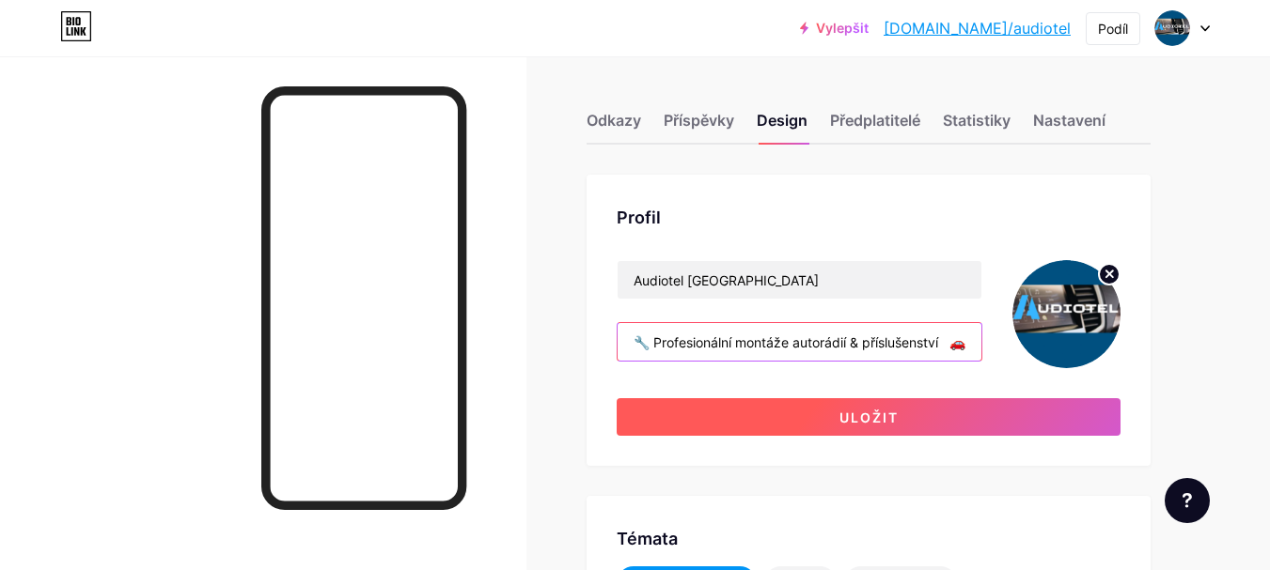
type input "🔧 Profesionální montáže autorádií & příslušenství 🚗 Osobáky • Dodávky • Karavan…"
click at [874, 423] on font "Uložit" at bounding box center [868, 418] width 59 height 16
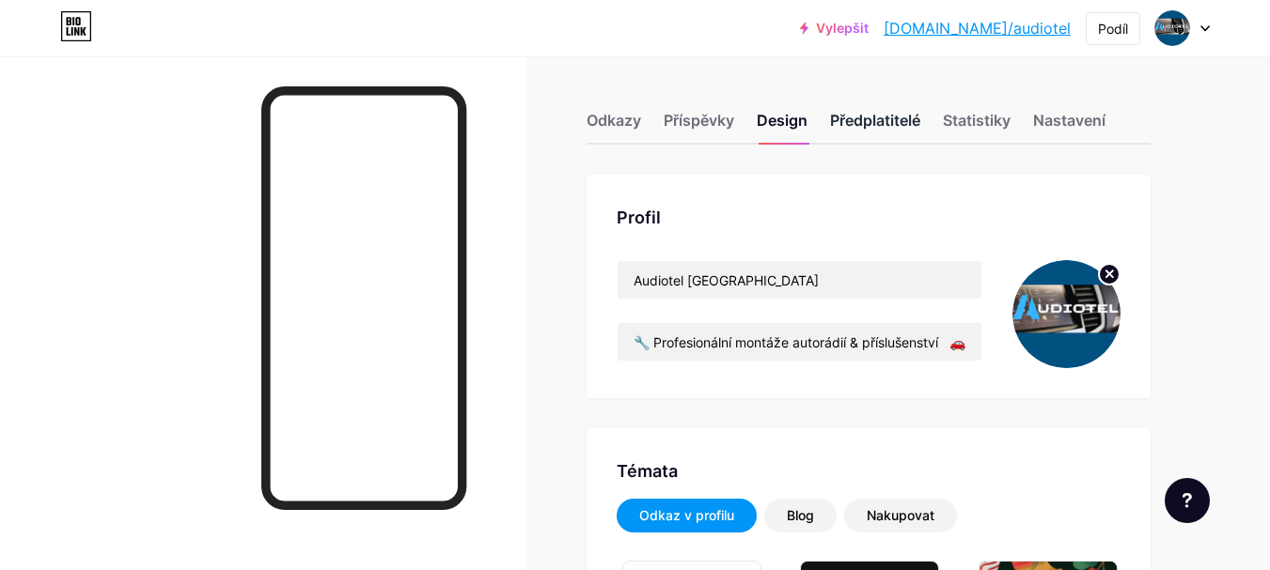
click at [907, 120] on font "Předplatitelé" at bounding box center [875, 120] width 90 height 19
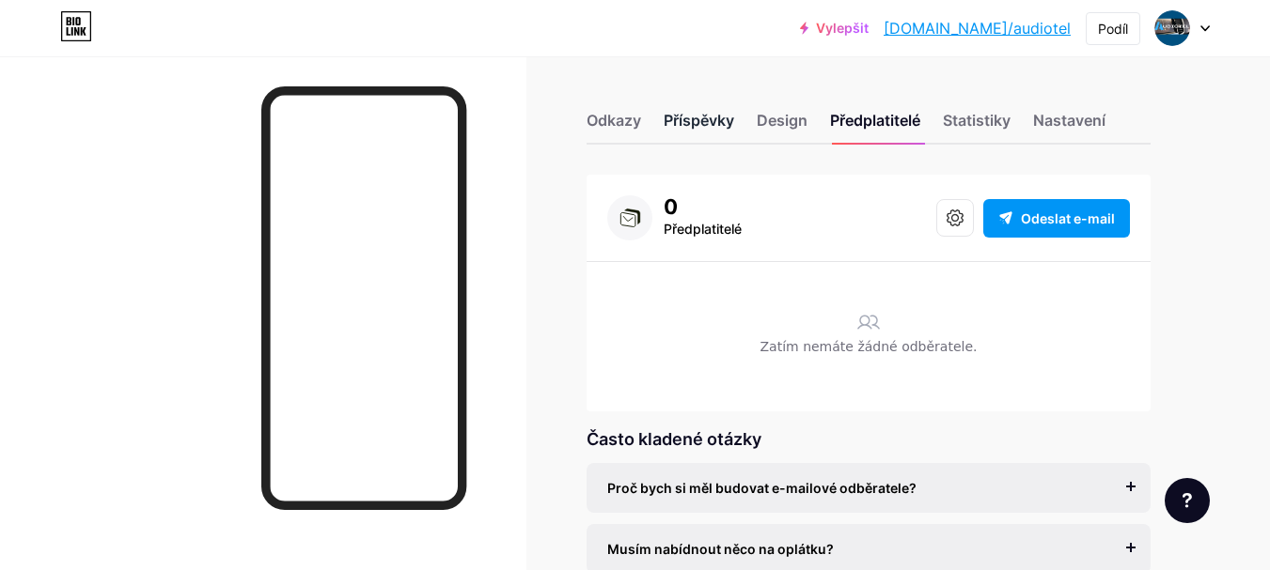
click at [712, 122] on font "Příspěvky" at bounding box center [699, 120] width 70 height 19
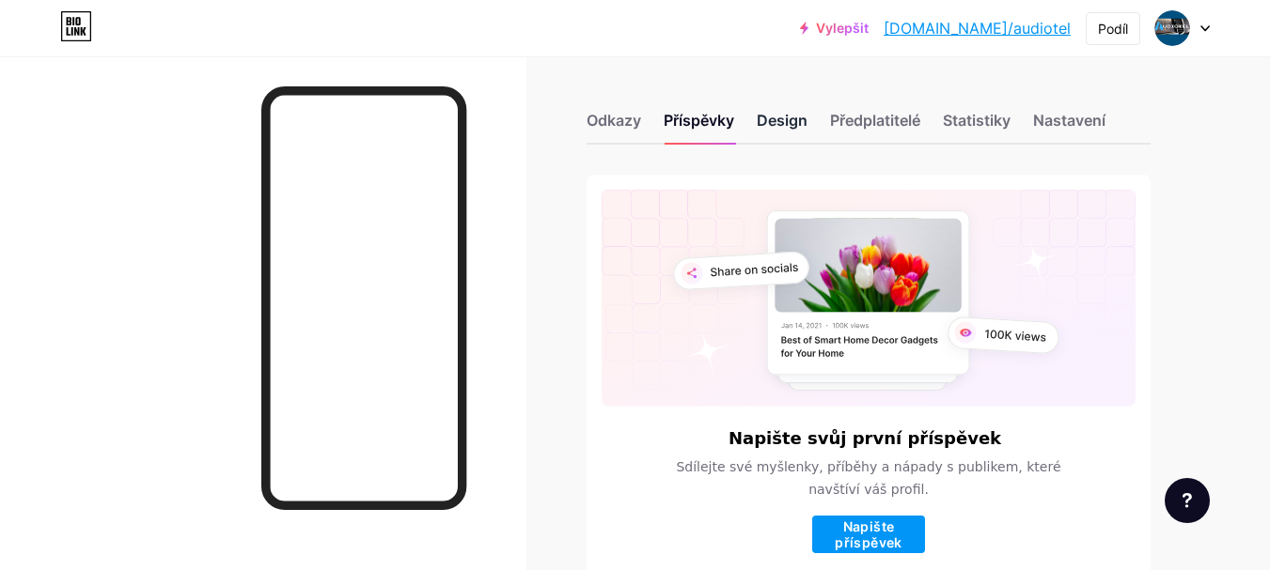
click at [790, 126] on font "Design" at bounding box center [782, 120] width 51 height 19
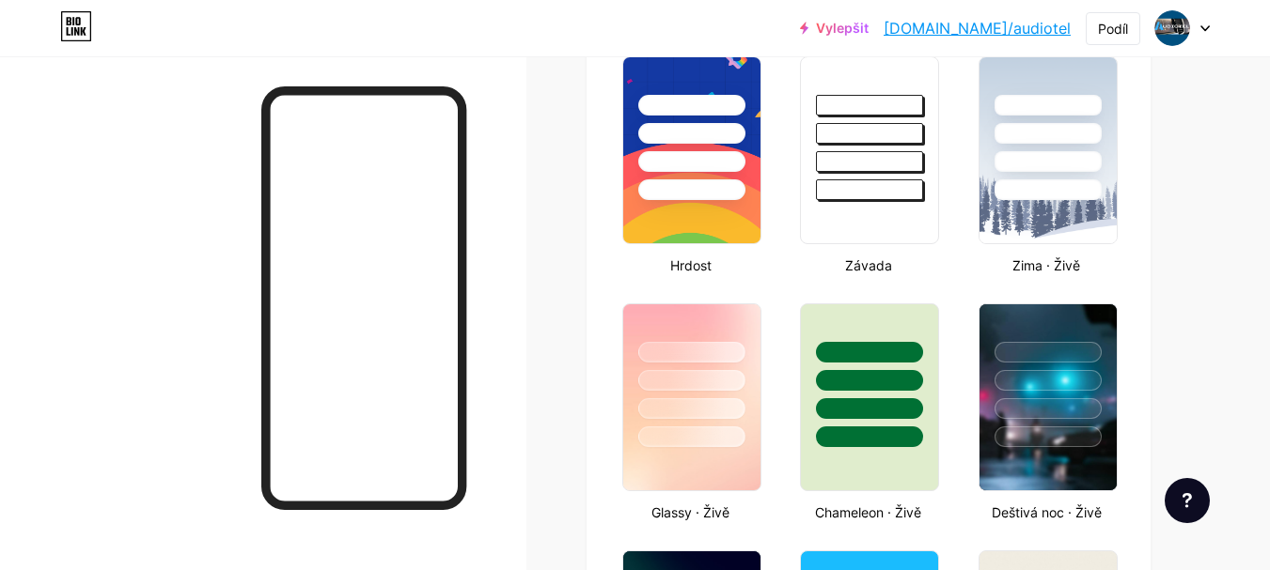
type input "#144157"
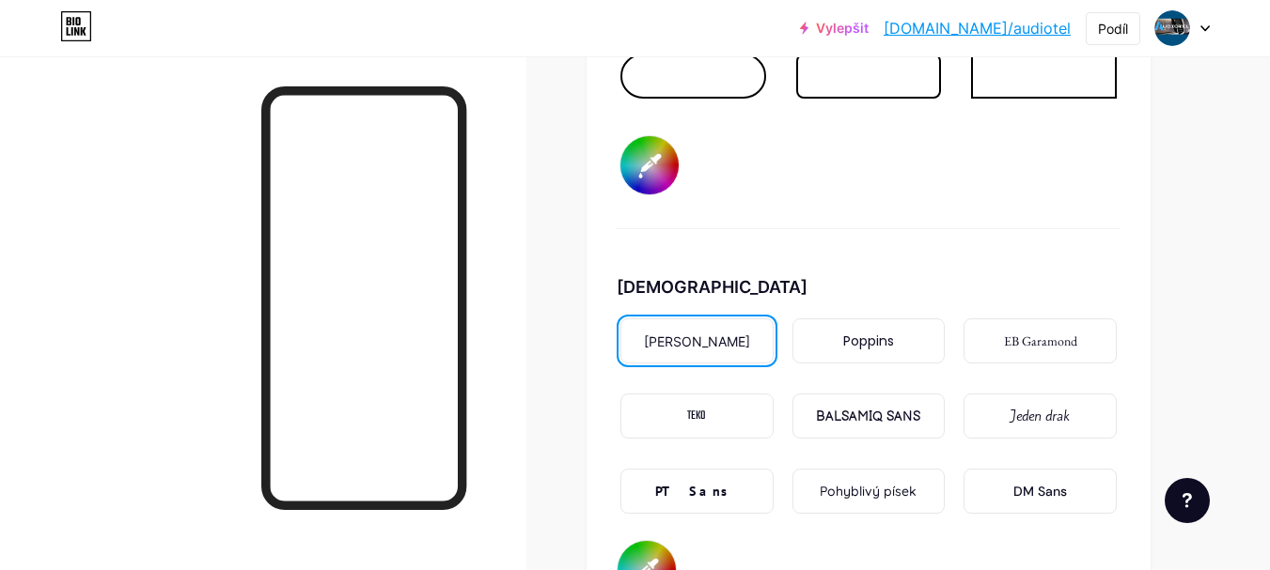
scroll to position [3289, 0]
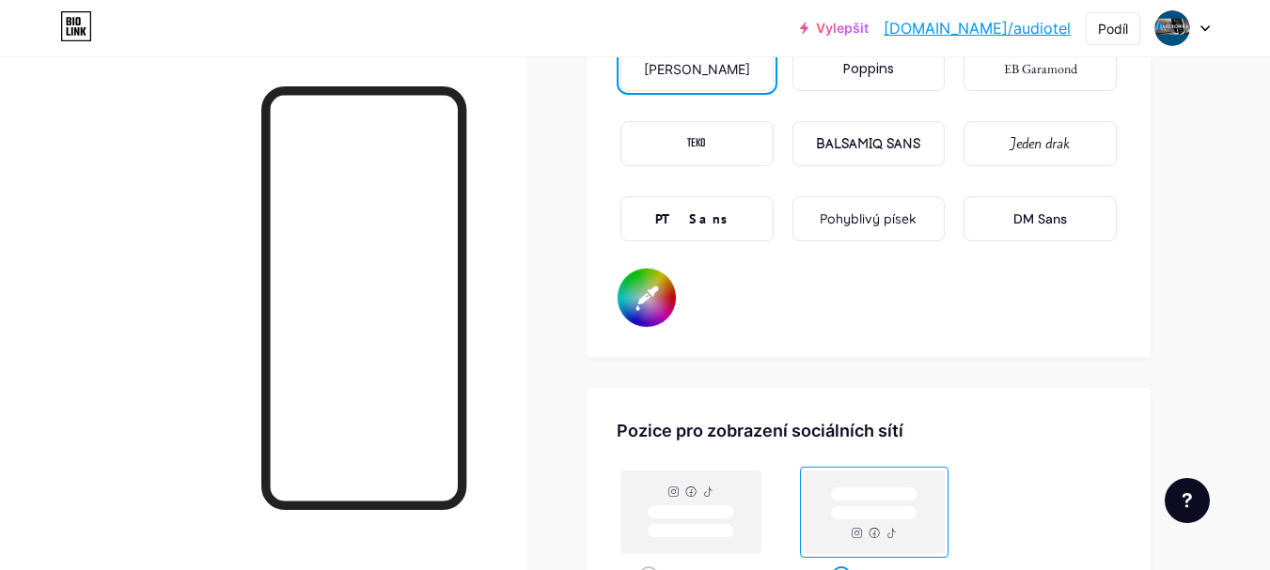
click at [654, 305] on input "#fffafa" at bounding box center [646, 298] width 58 height 58
type input "#fffafa"
click at [889, 144] on font "BALSAMIQ SANS" at bounding box center [868, 144] width 104 height 16
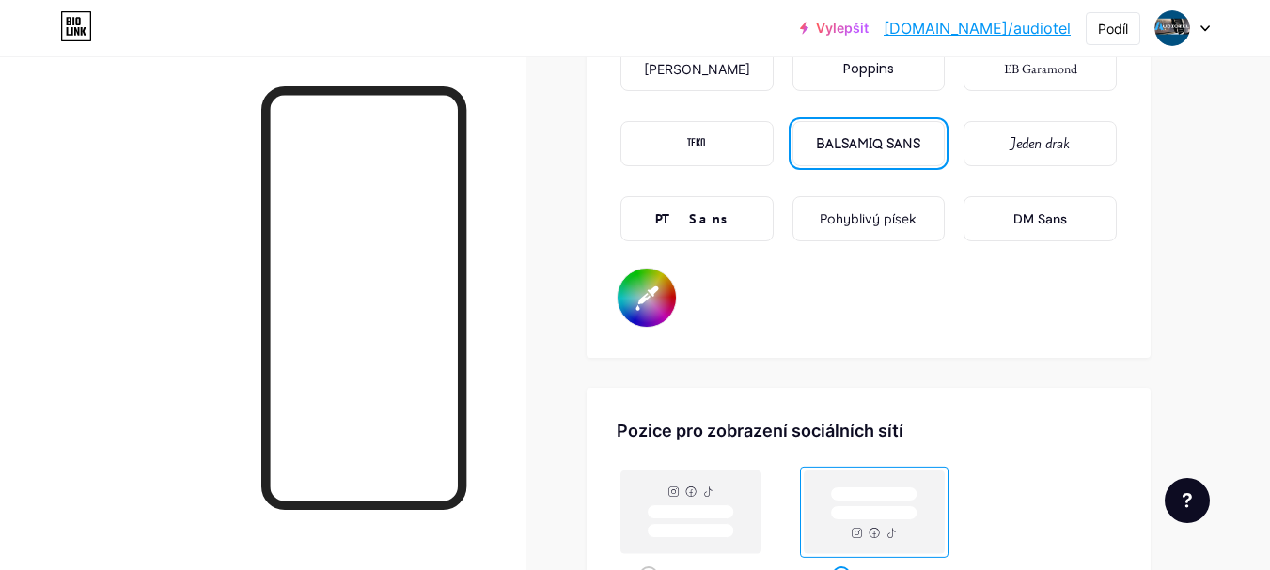
click at [1035, 214] on font "DM Sans" at bounding box center [1040, 219] width 54 height 17
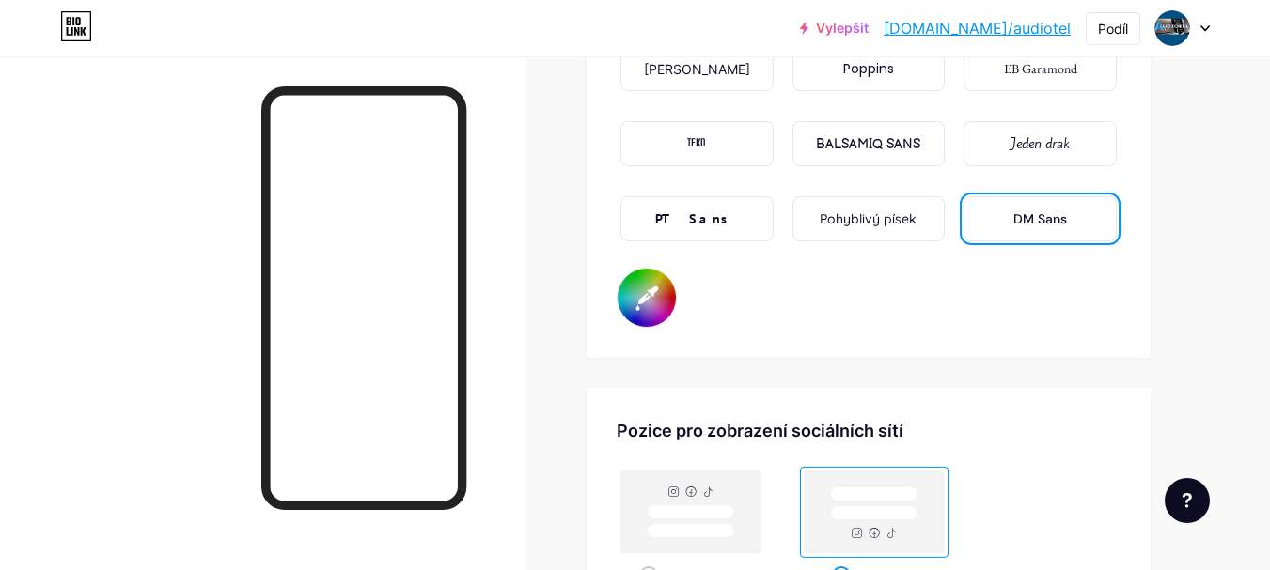
click at [869, 227] on div "Pohyblivý písek" at bounding box center [868, 220] width 97 height 20
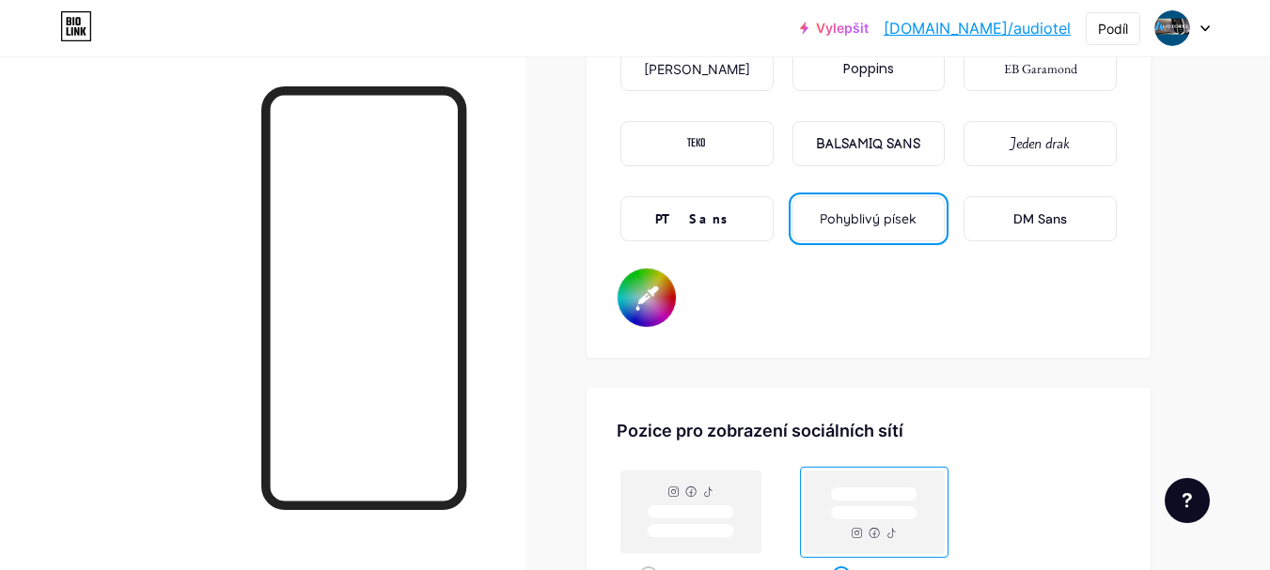
click at [1004, 230] on div "DM Sans" at bounding box center [1039, 218] width 153 height 45
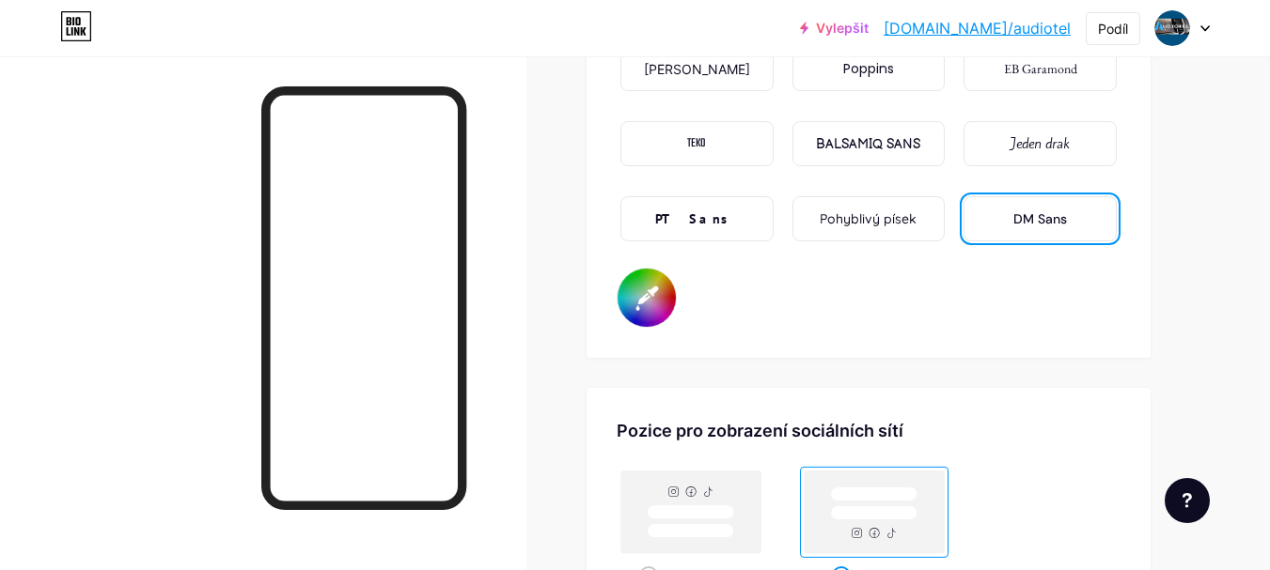
click at [688, 74] on font "Mezi" at bounding box center [697, 69] width 106 height 16
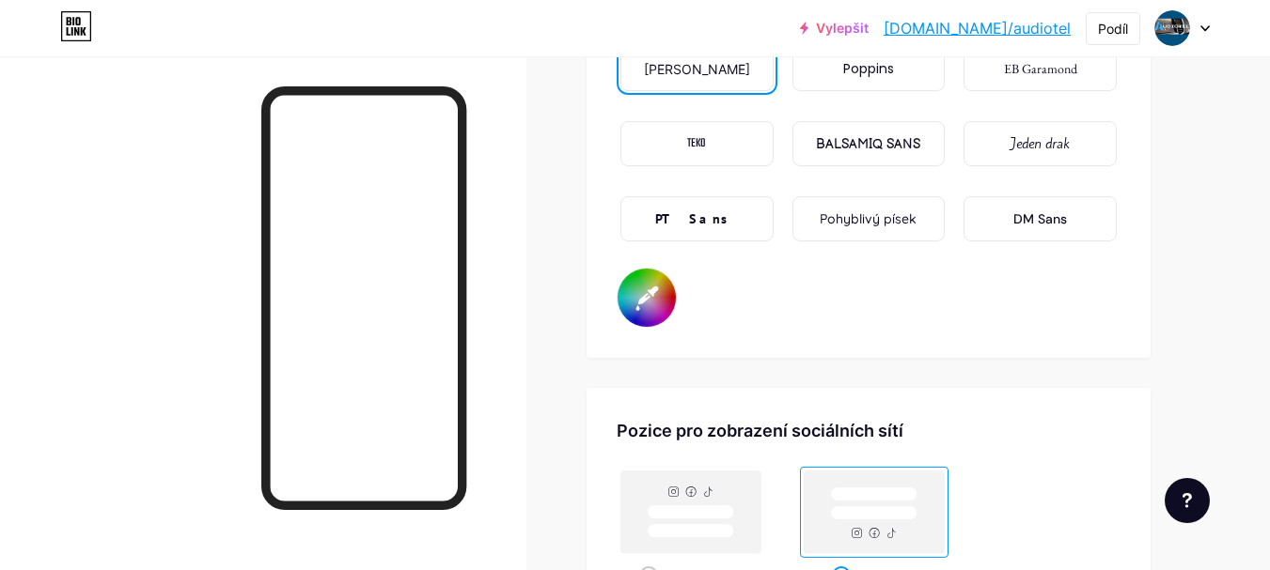
click at [1059, 224] on font "DM Sans" at bounding box center [1040, 219] width 54 height 17
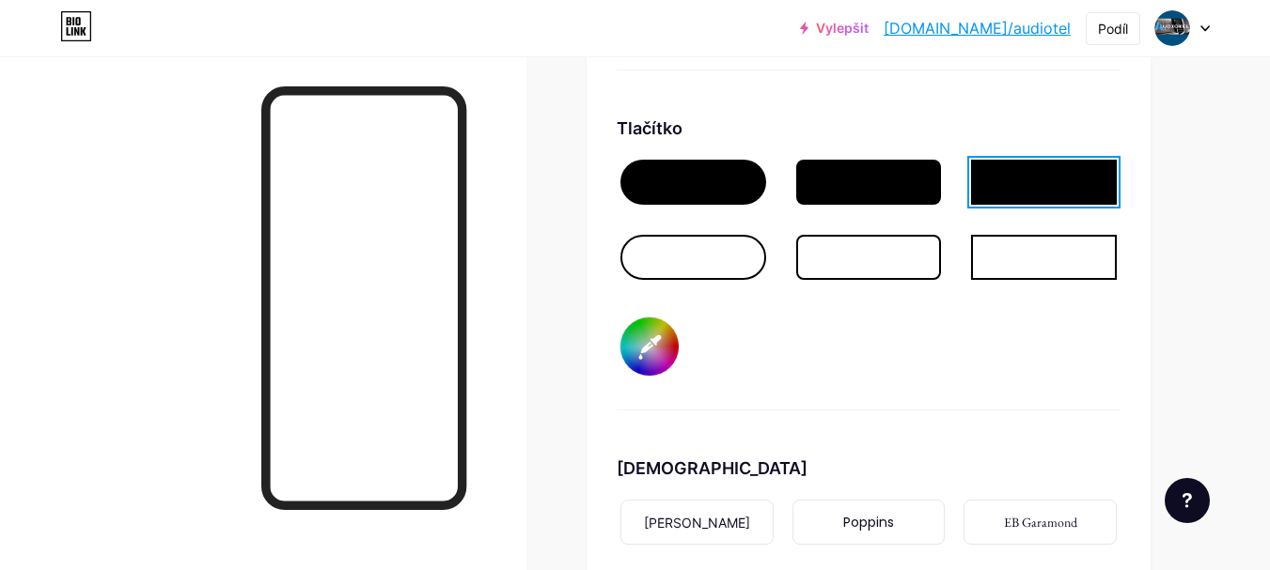
scroll to position [2795, 0]
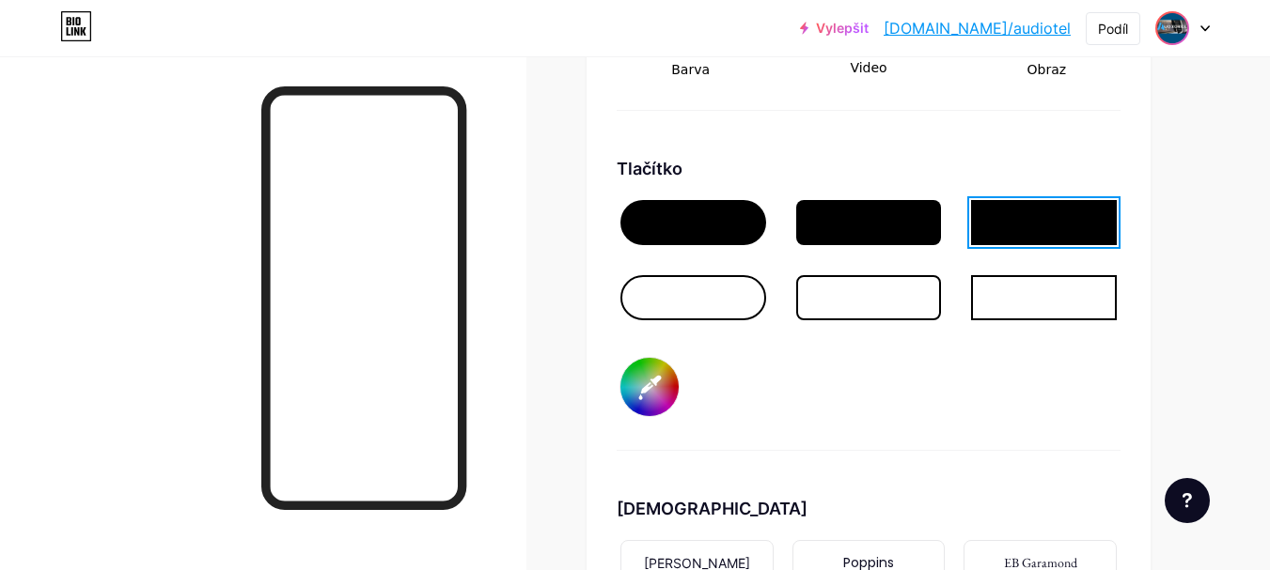
click at [1170, 32] on img at bounding box center [1172, 28] width 30 height 30
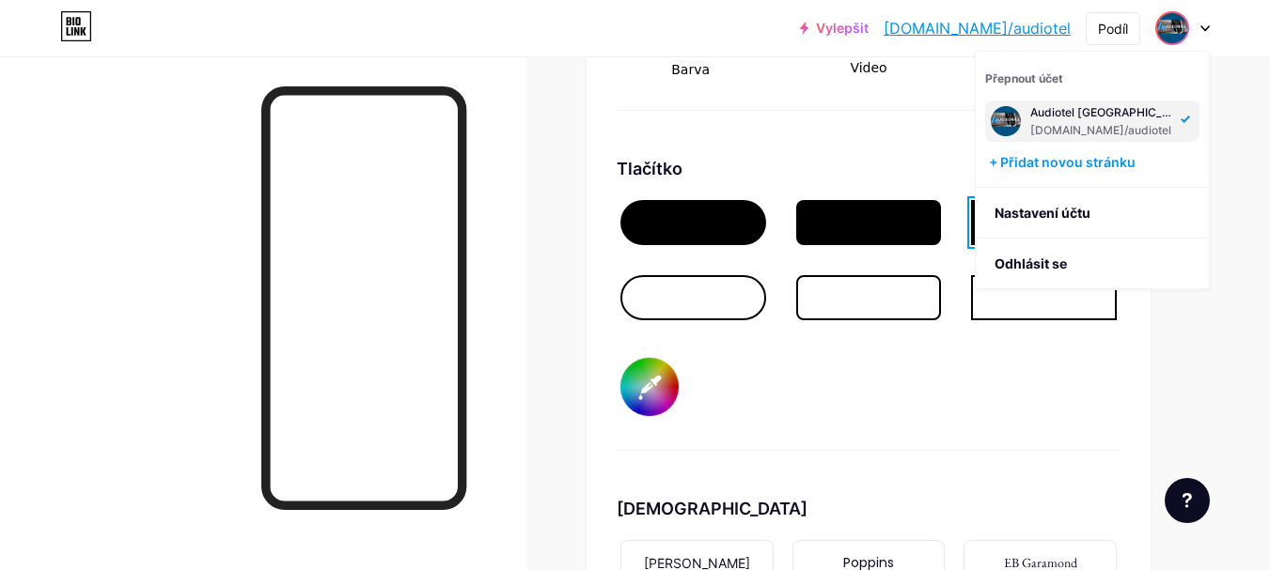
click at [1011, 123] on img at bounding box center [1006, 121] width 30 height 30
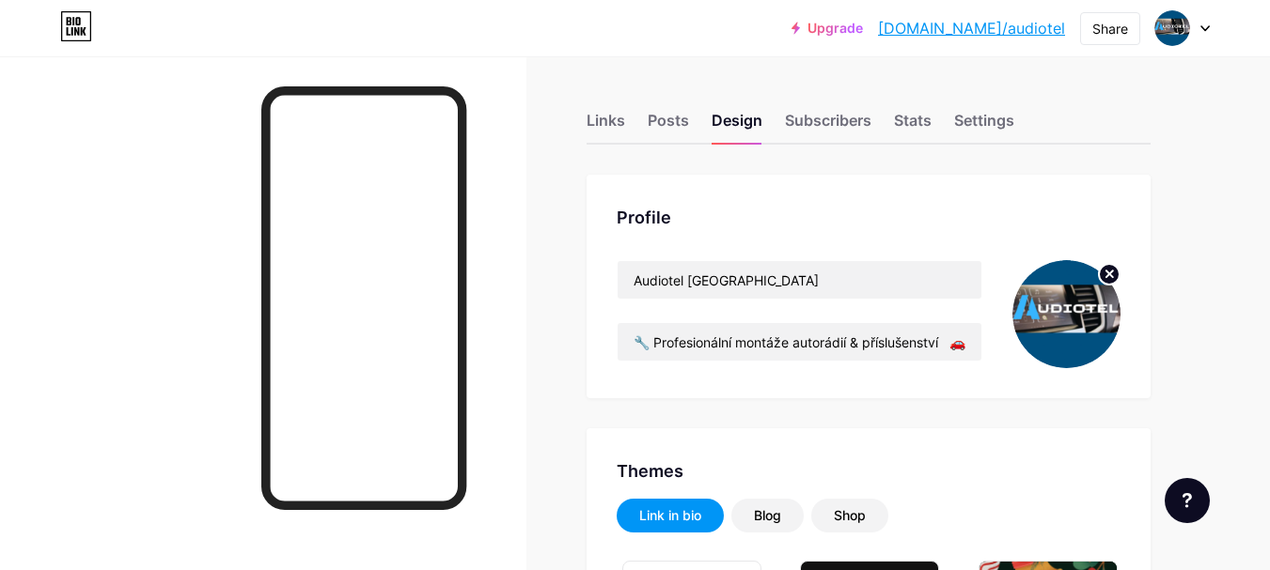
type input "#144157"
type input "#fffafa"
click at [1113, 274] on circle at bounding box center [1109, 274] width 21 height 21
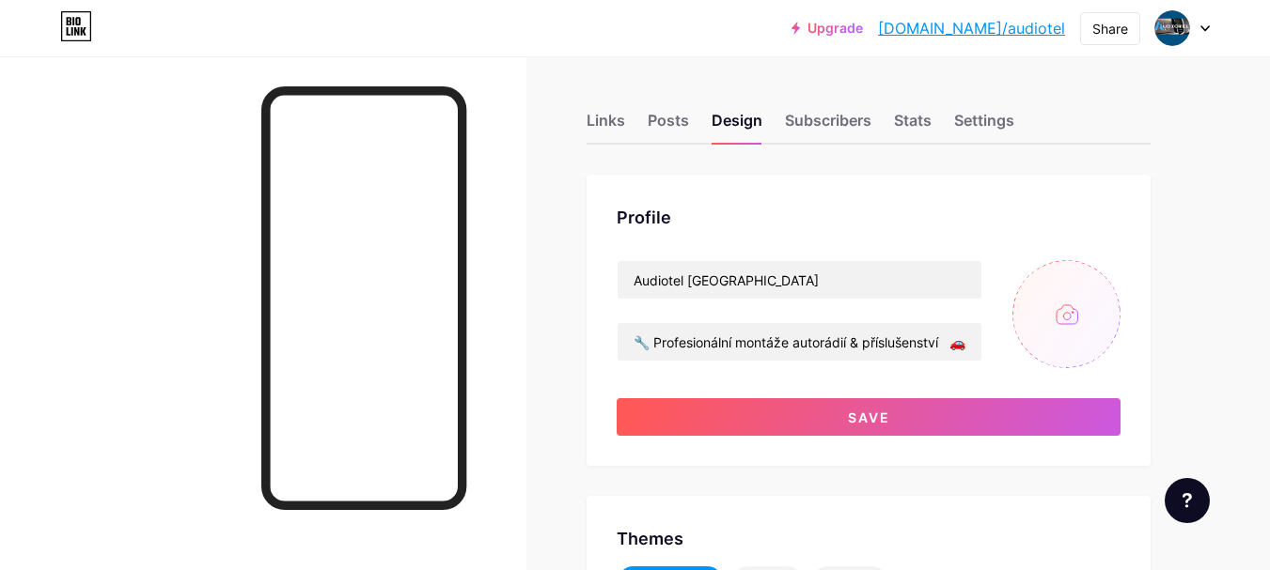
click at [1061, 317] on input "file" at bounding box center [1066, 314] width 108 height 108
type input "C:\fakepath\Audiotel logo čtverec2.png"
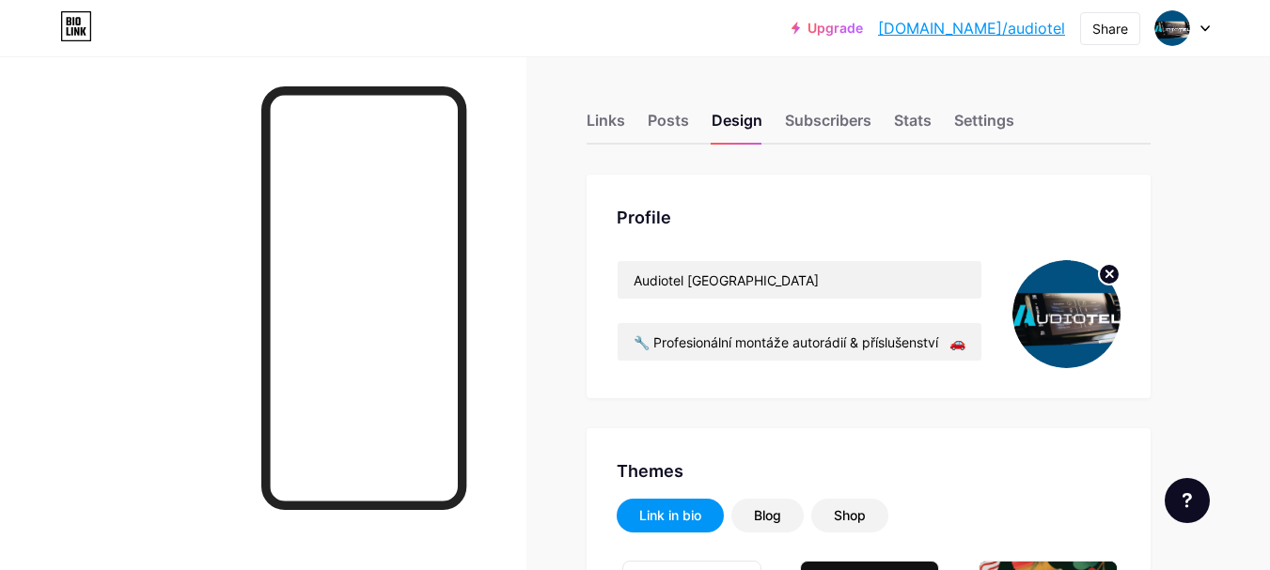
type input "#144157"
type input "#fffafa"
click at [1107, 275] on icon at bounding box center [1109, 274] width 7 height 7
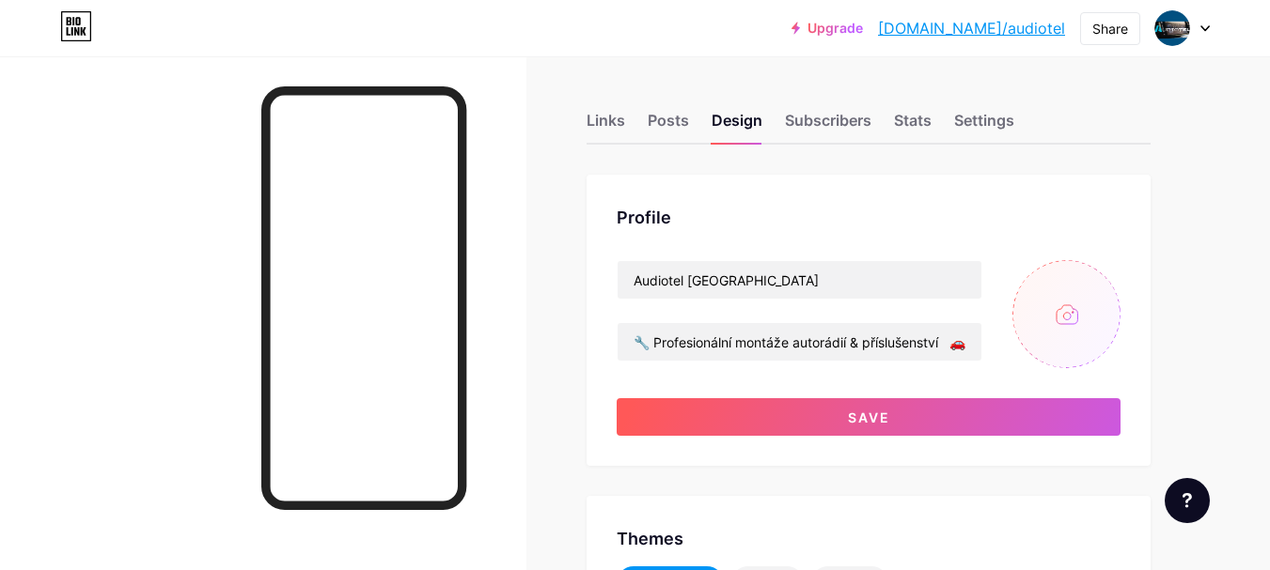
click at [1059, 328] on input "file" at bounding box center [1066, 314] width 108 height 108
type input "C:\fakepath\Audiotel logo čtverec3.png"
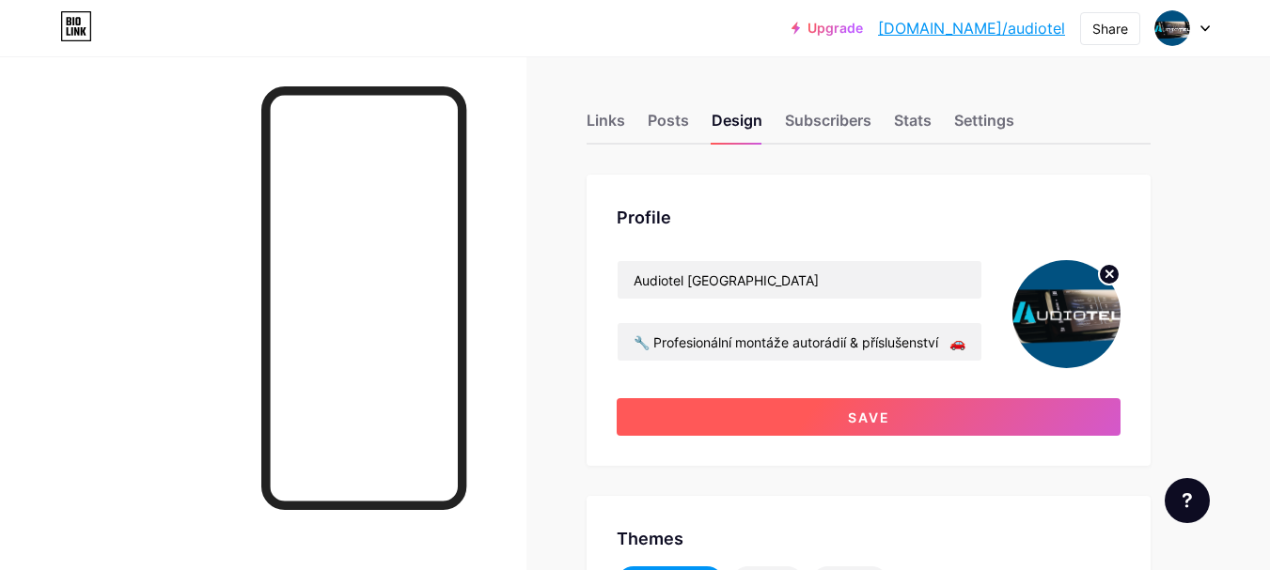
click at [813, 412] on button "Save" at bounding box center [869, 417] width 504 height 38
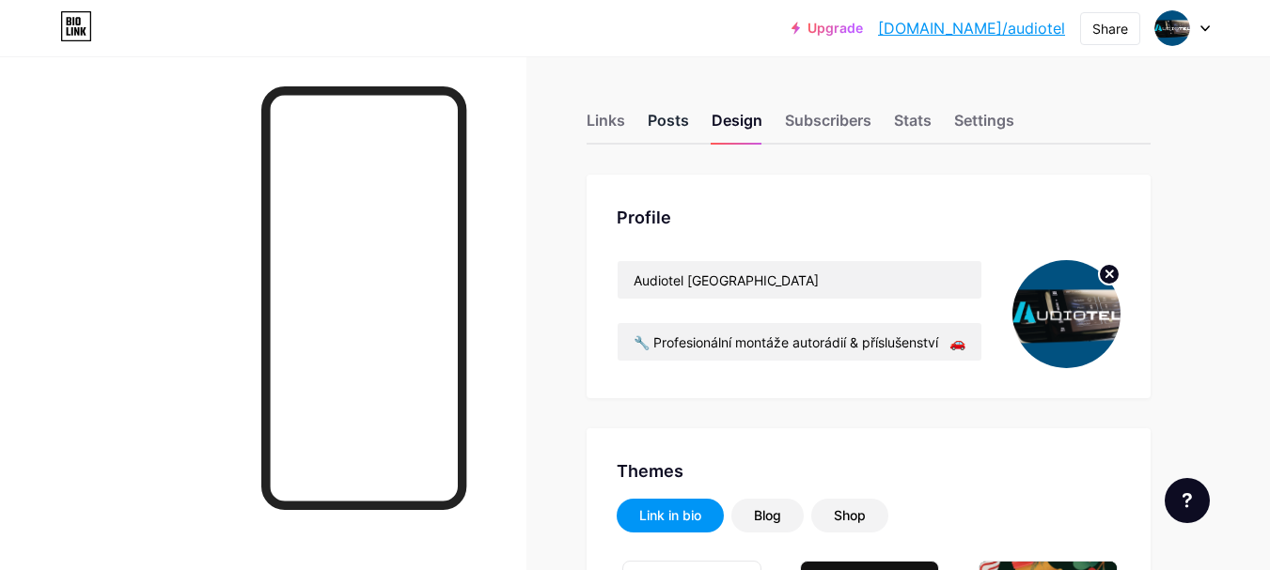
click at [678, 125] on div "Posts" at bounding box center [668, 126] width 41 height 34
